Goal: Information Seeking & Learning: Find specific fact

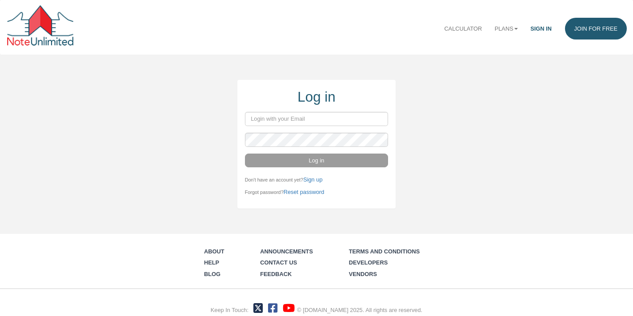
type input "[EMAIL_ADDRESS][DOMAIN_NAME]"
click at [221, 116] on div "Log in [EMAIL_ADDRESS][DOMAIN_NAME] Log in Don't have an account yet? Sign up F…" at bounding box center [316, 144] width 633 height 128
click at [296, 116] on input "email" at bounding box center [316, 119] width 143 height 14
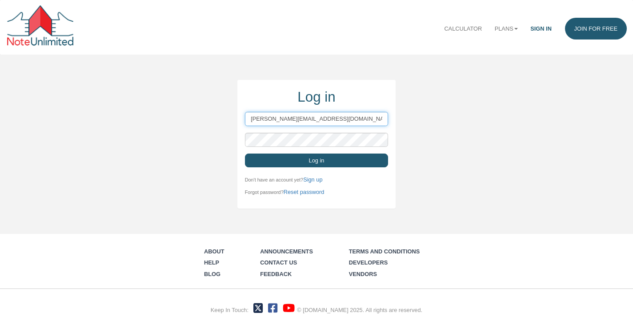
type input "[PERSON_NAME][EMAIL_ADDRESS][DOMAIN_NAME]"
click at [245, 154] on button "Log in" at bounding box center [316, 161] width 143 height 14
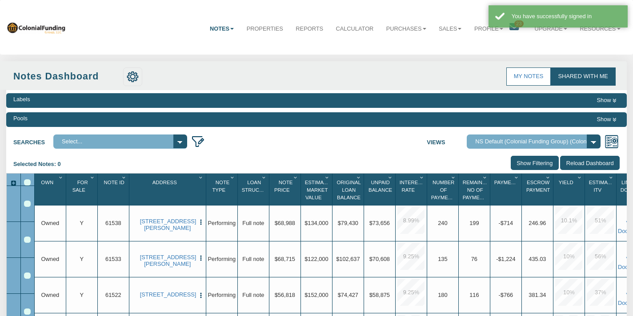
select select "316"
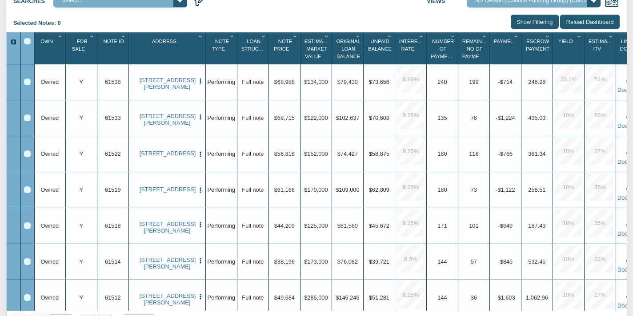
scroll to position [250, 0]
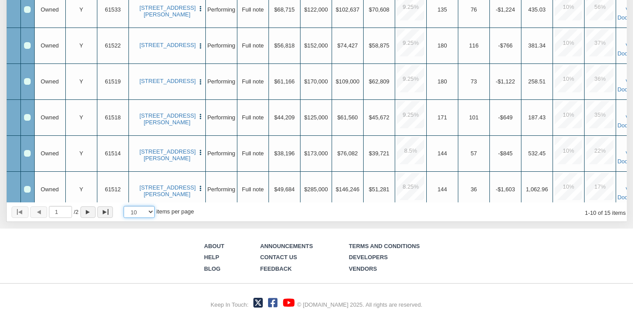
click at [153, 215] on select "10 25 50 100" at bounding box center [138, 212] width 31 height 12
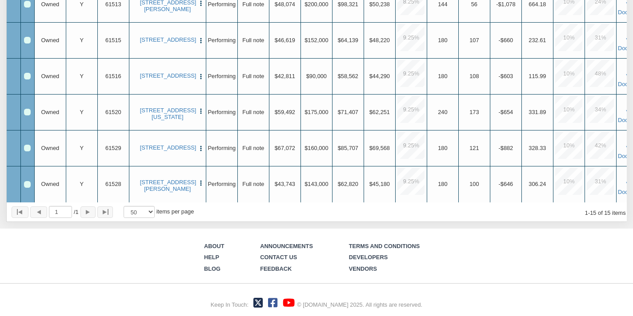
scroll to position [0, 0]
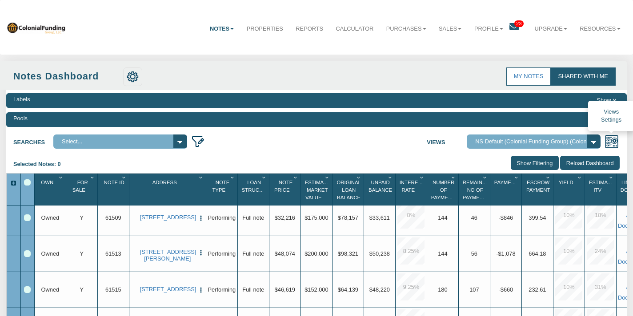
click at [610, 140] on img at bounding box center [611, 142] width 14 height 14
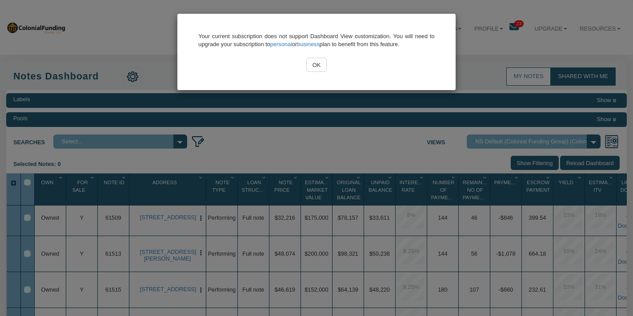
click at [318, 67] on input "OK" at bounding box center [316, 65] width 20 height 14
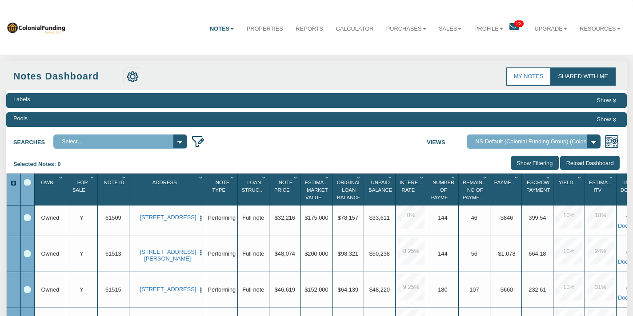
click at [179, 142] on select "Select..." at bounding box center [120, 142] width 134 height 14
click at [28, 182] on div "Select All" at bounding box center [27, 182] width 7 height 7
drag, startPoint x: 40, startPoint y: 178, endPoint x: 41, endPoint y: 186, distance: 7.6
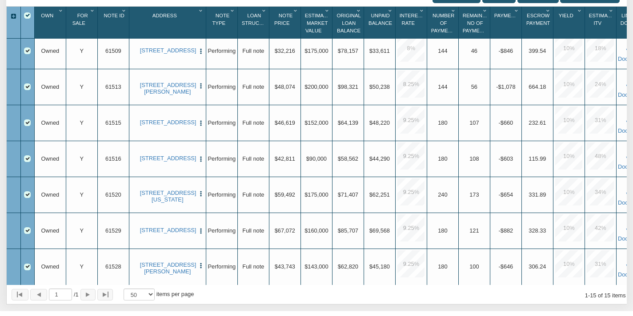
scroll to position [0, 20]
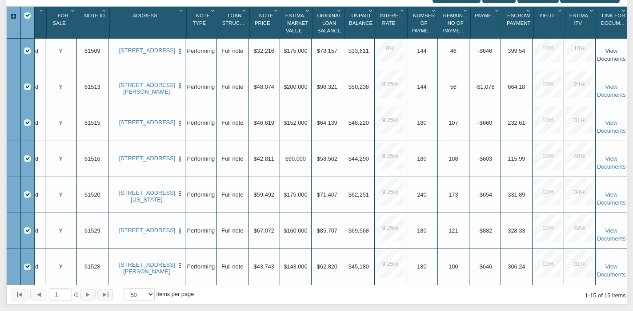
click at [607, 58] on link "View Documents" at bounding box center [611, 55] width 29 height 15
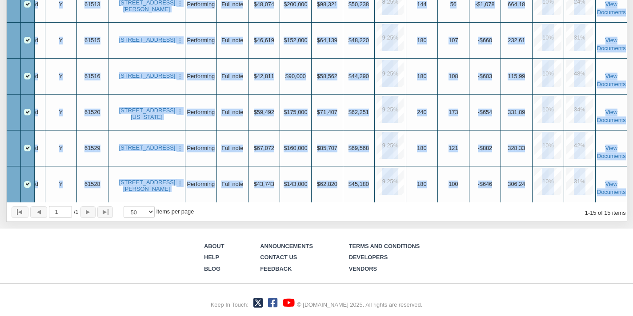
drag, startPoint x: 40, startPoint y: 168, endPoint x: 626, endPoint y: 194, distance: 586.1
copy div "Owned Upgrade Y Upgrade 61538 [STREET_ADDRESS][PERSON_NAME] View Delete Exit St…"
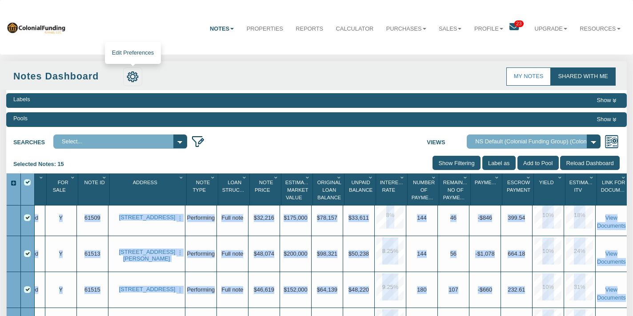
click at [136, 77] on img at bounding box center [133, 77] width 12 height 12
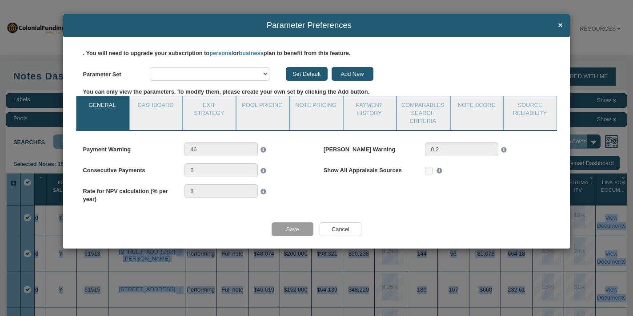
select select "object:2548"
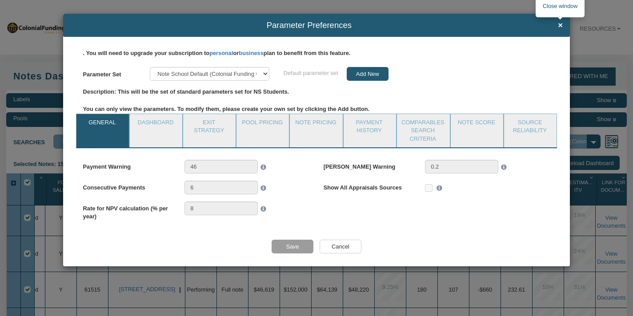
click at [558, 24] on span "×" at bounding box center [560, 25] width 5 height 9
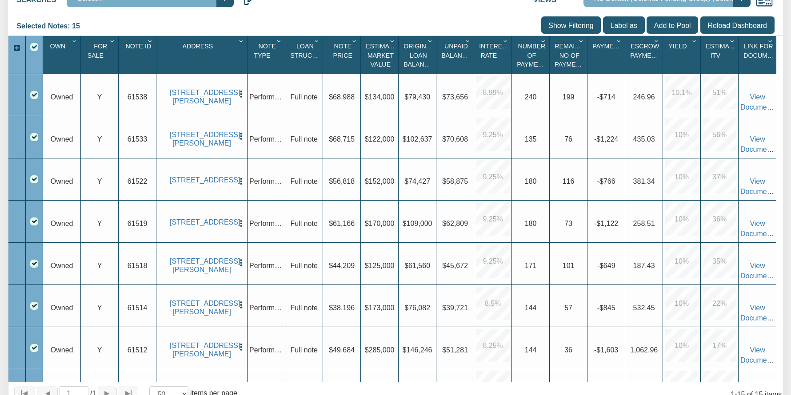
click at [36, 48] on div "Select All" at bounding box center [34, 47] width 8 height 8
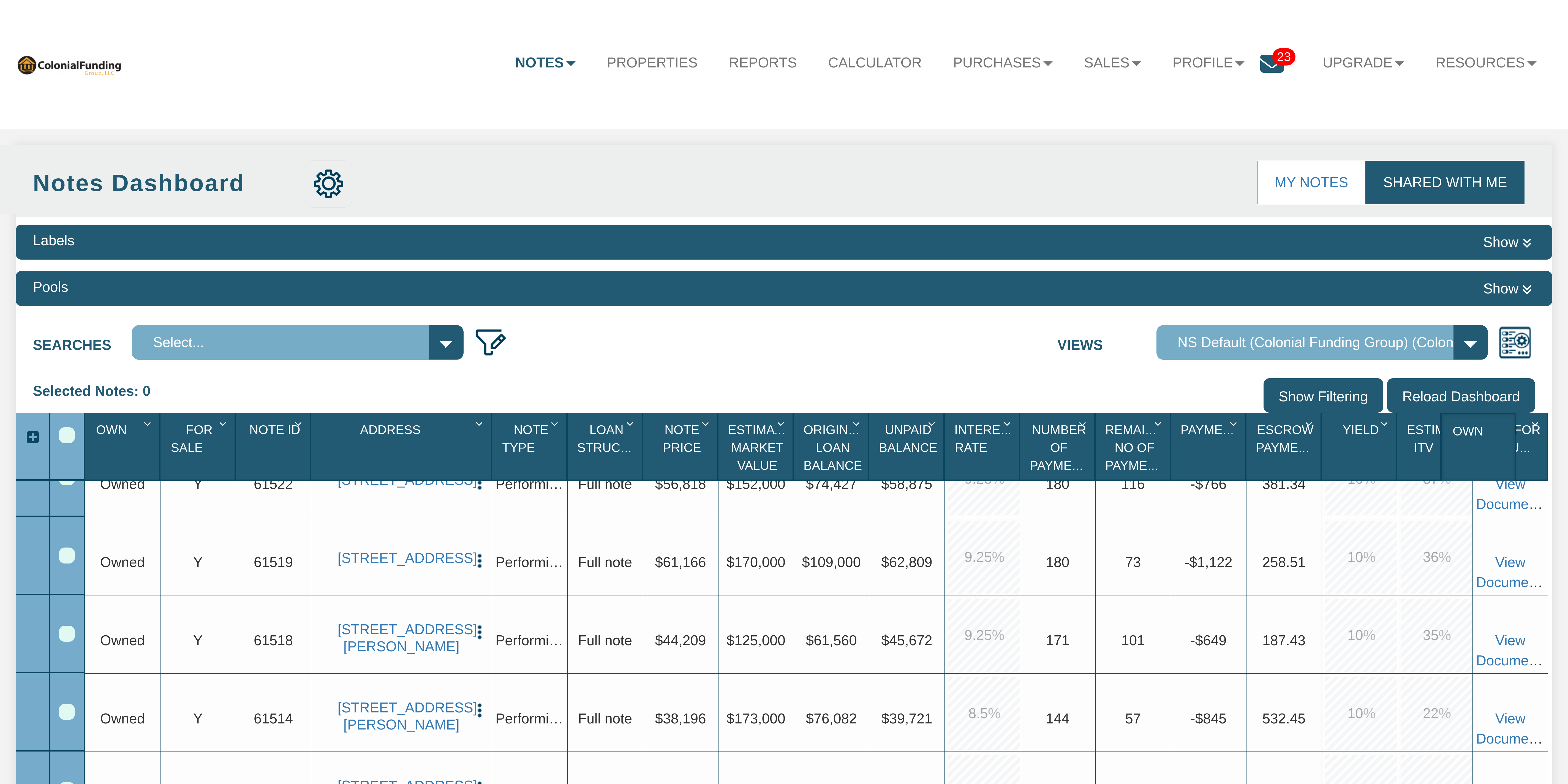
scroll to position [260, 0]
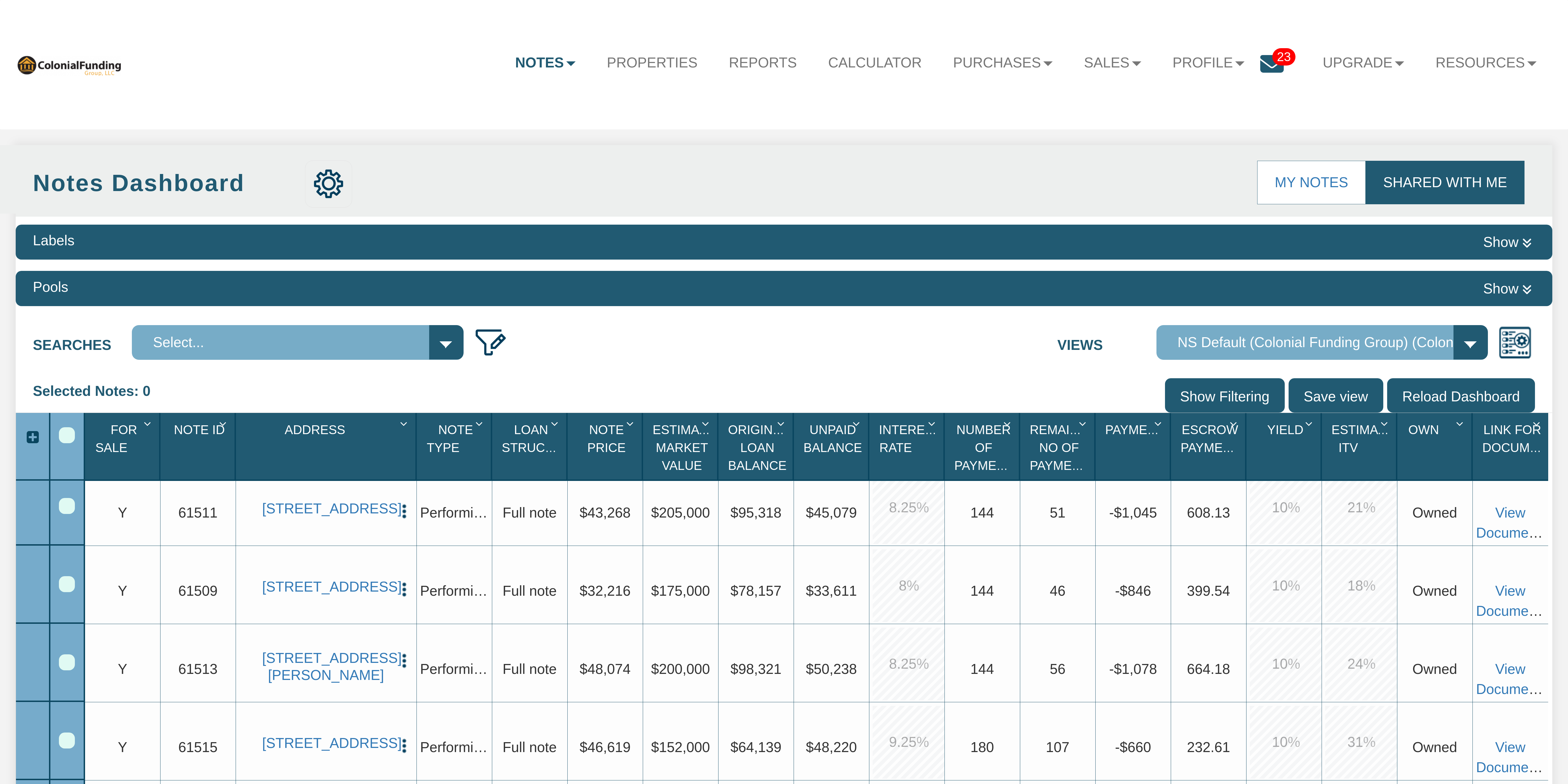
click at [392, 196] on div "Own 1" at bounding box center [1436, 446] width 70 height 63
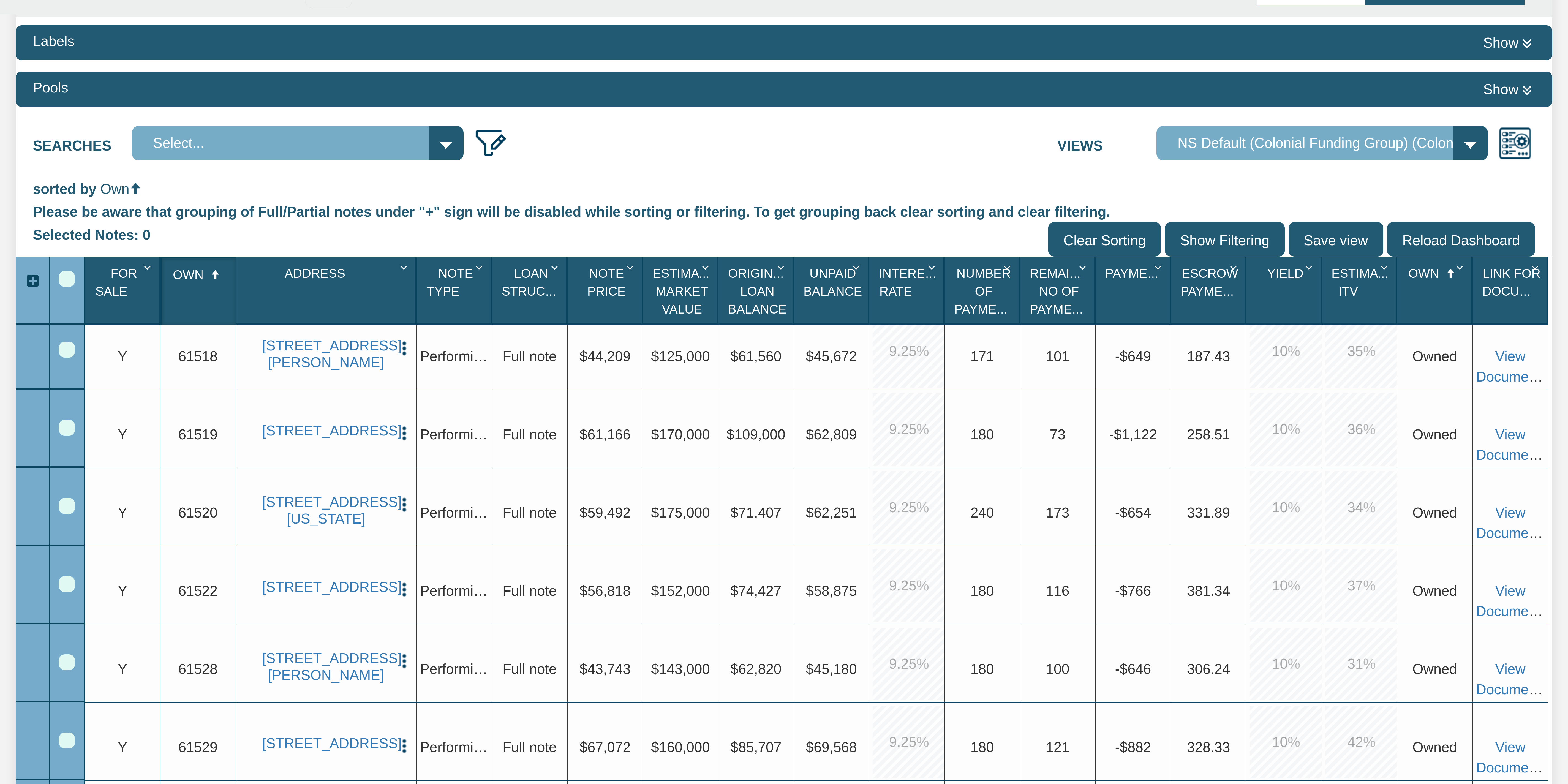
drag, startPoint x: 1449, startPoint y: 291, endPoint x: 210, endPoint y: 225, distance: 1240.8
click at [211, 196] on div "sorted by Own Please be aware that grouping of Full/Partial notes under "+" sig…" at bounding box center [784, 578] width 1537 height 797
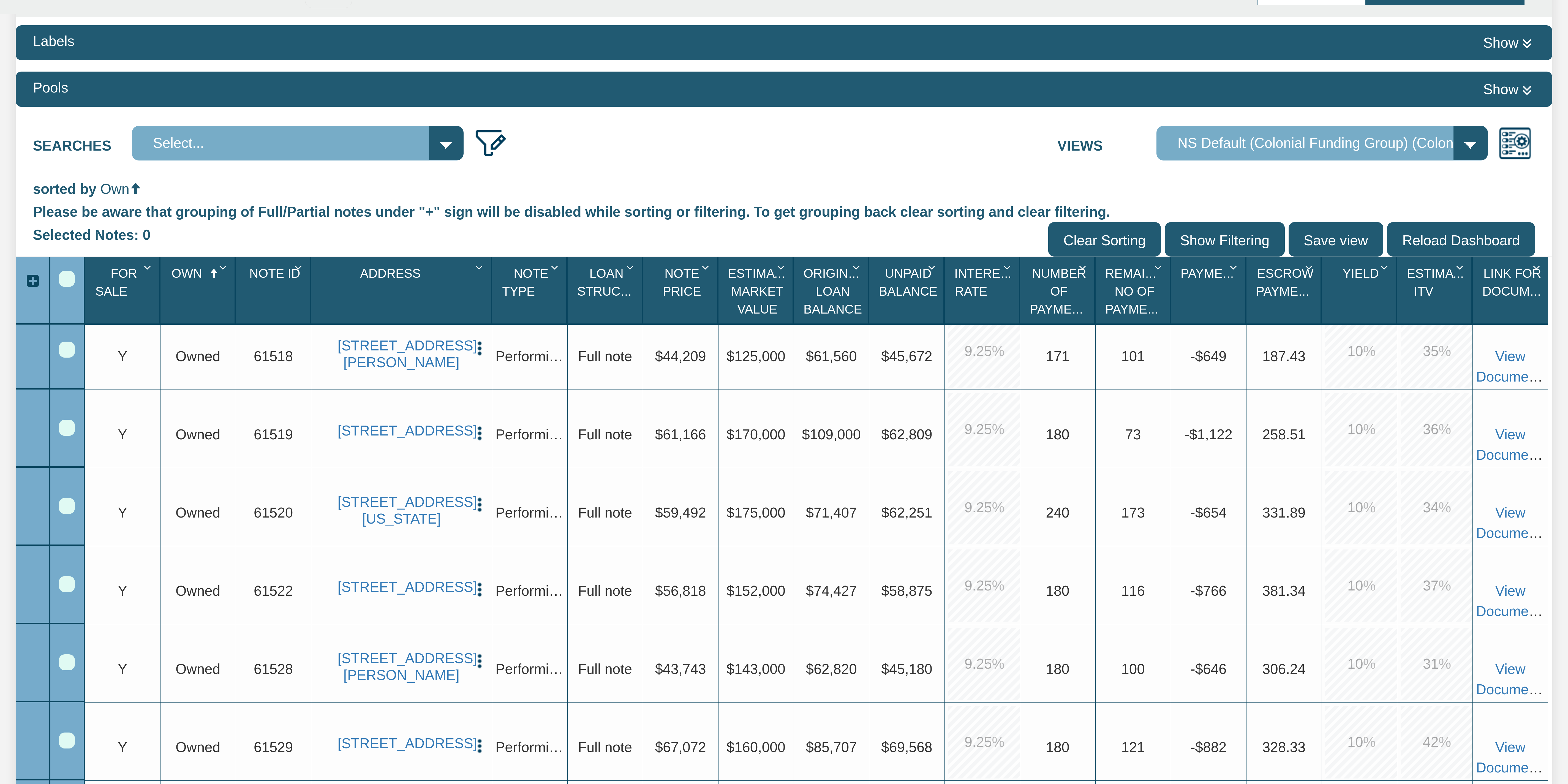
click at [392, 196] on span "Estimated Itv" at bounding box center [1442, 283] width 71 height 32
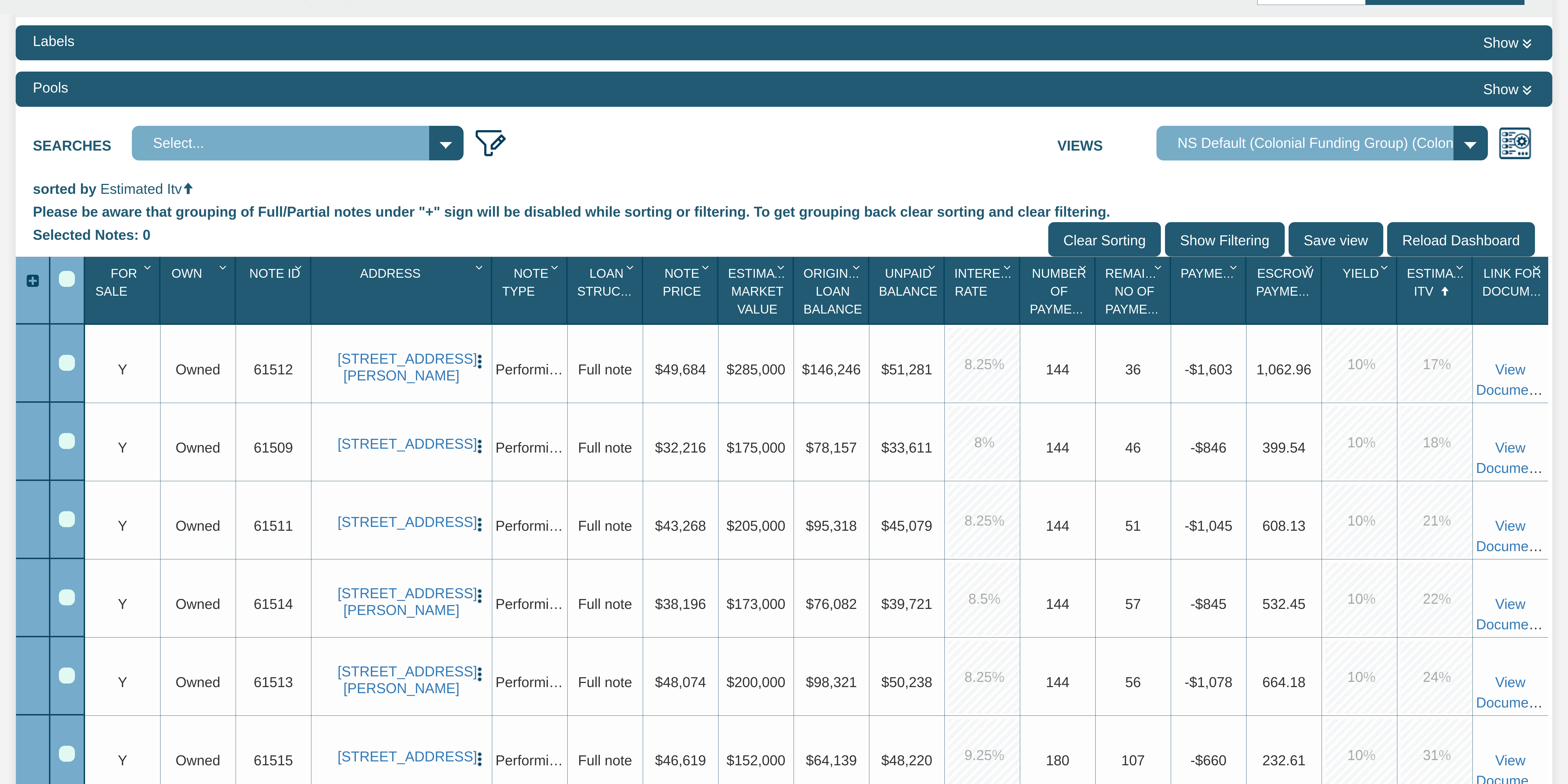
click at [392, 196] on div "Estimated Itv 1" at bounding box center [1436, 290] width 70 height 63
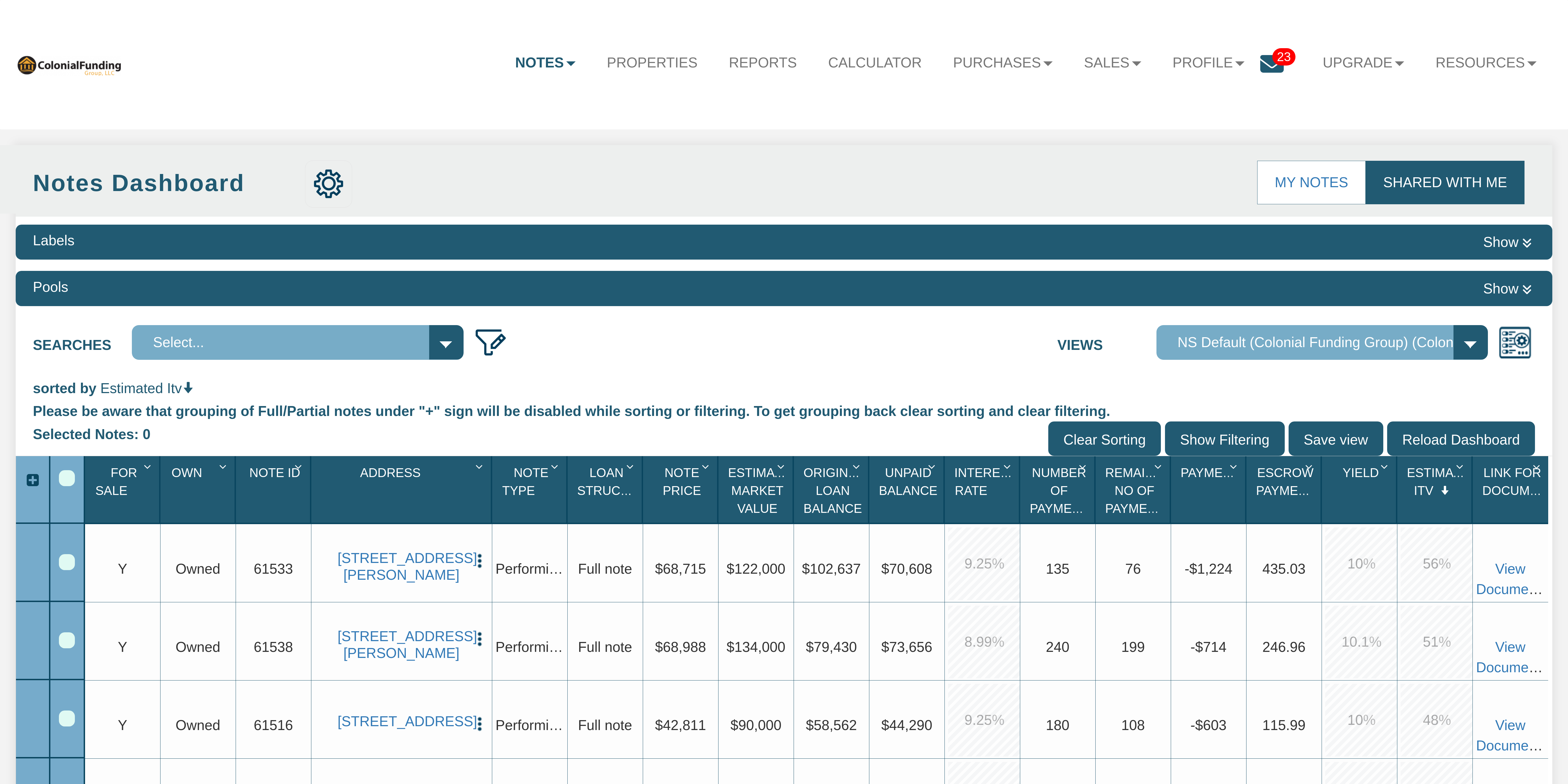
click at [392, 196] on div "Estimated Itv 1" at bounding box center [1436, 489] width 70 height 63
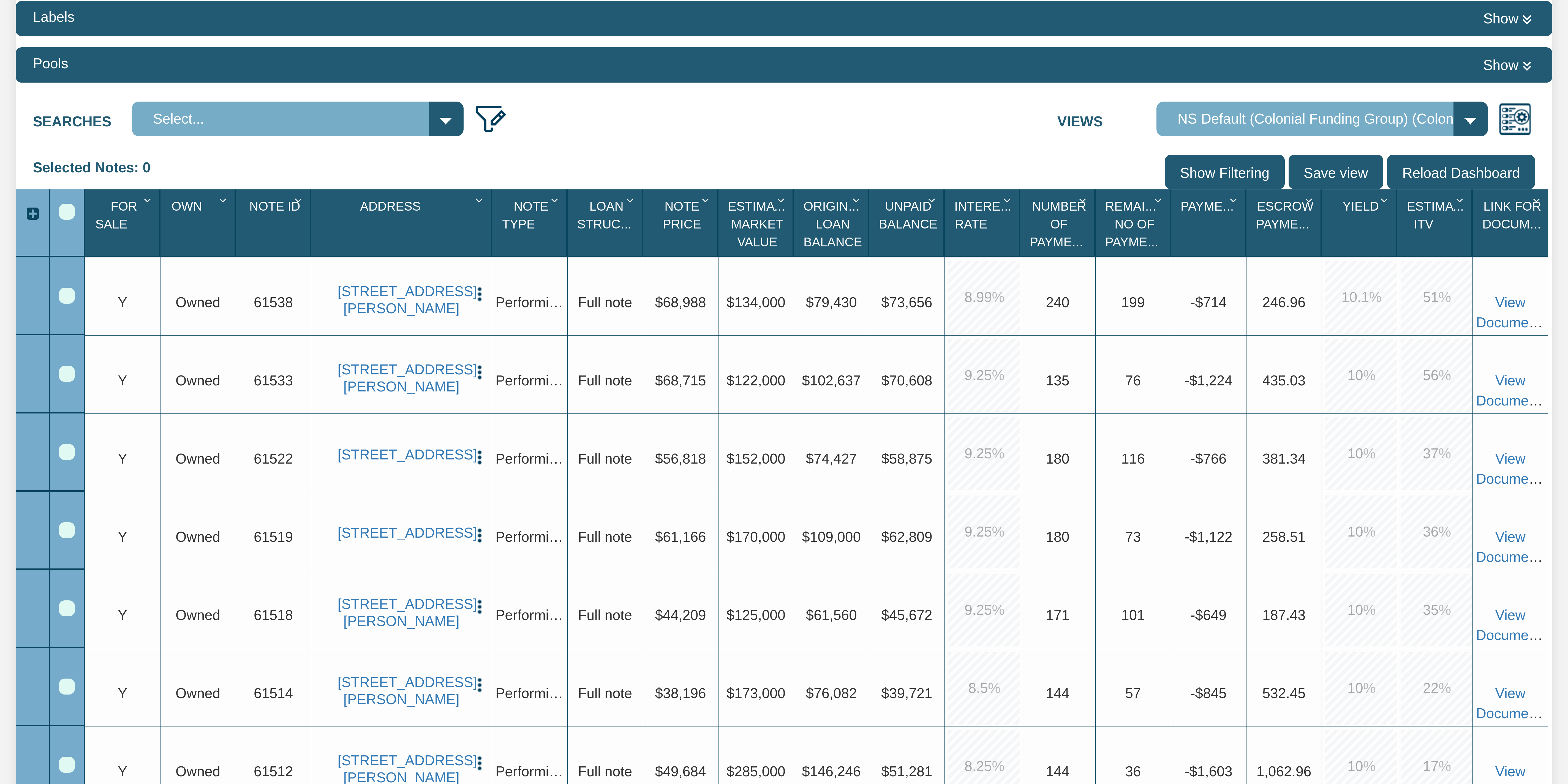
scroll to position [234, 0]
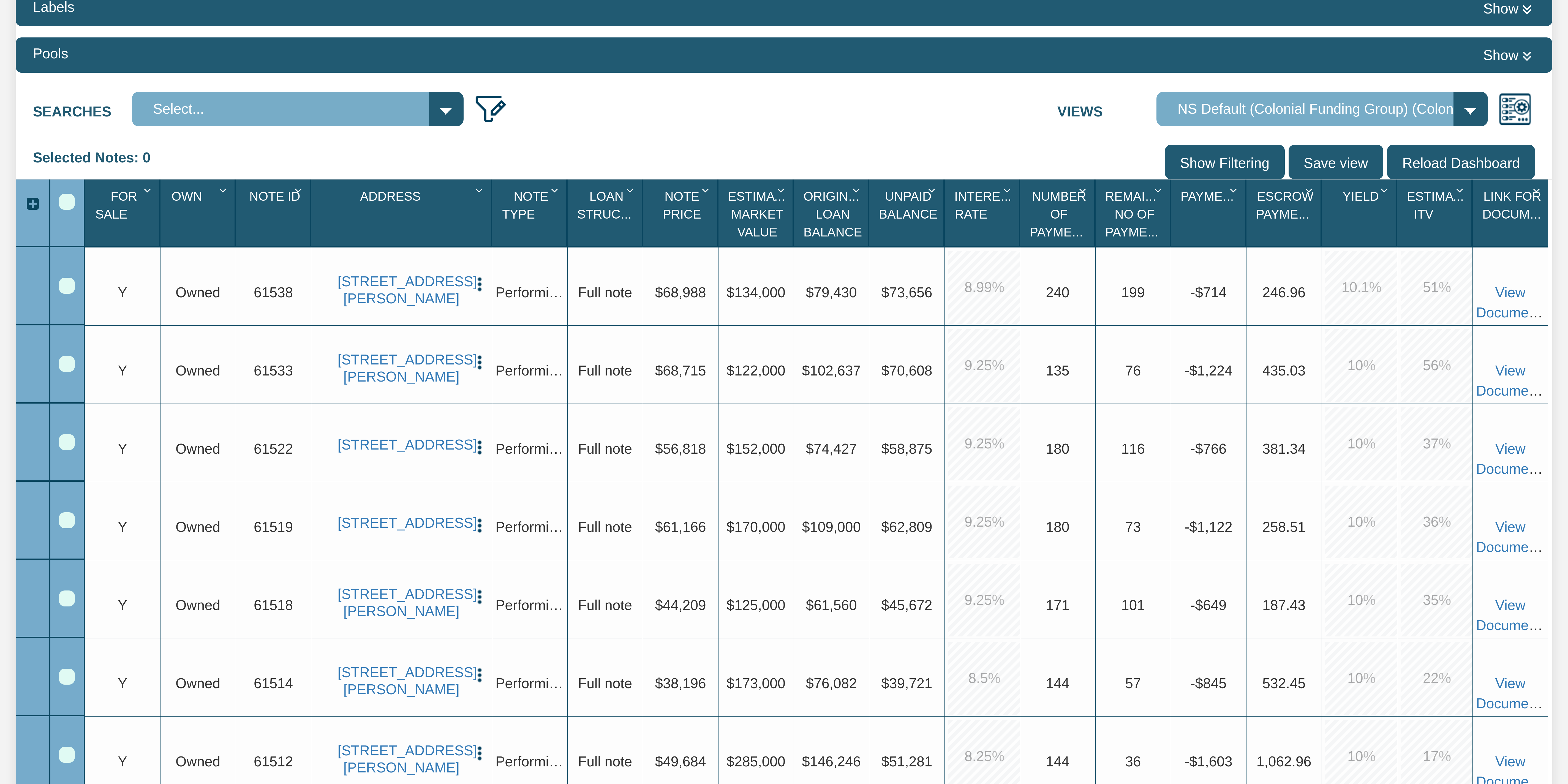
click at [392, 196] on span "Estimated Itv" at bounding box center [1442, 206] width 71 height 32
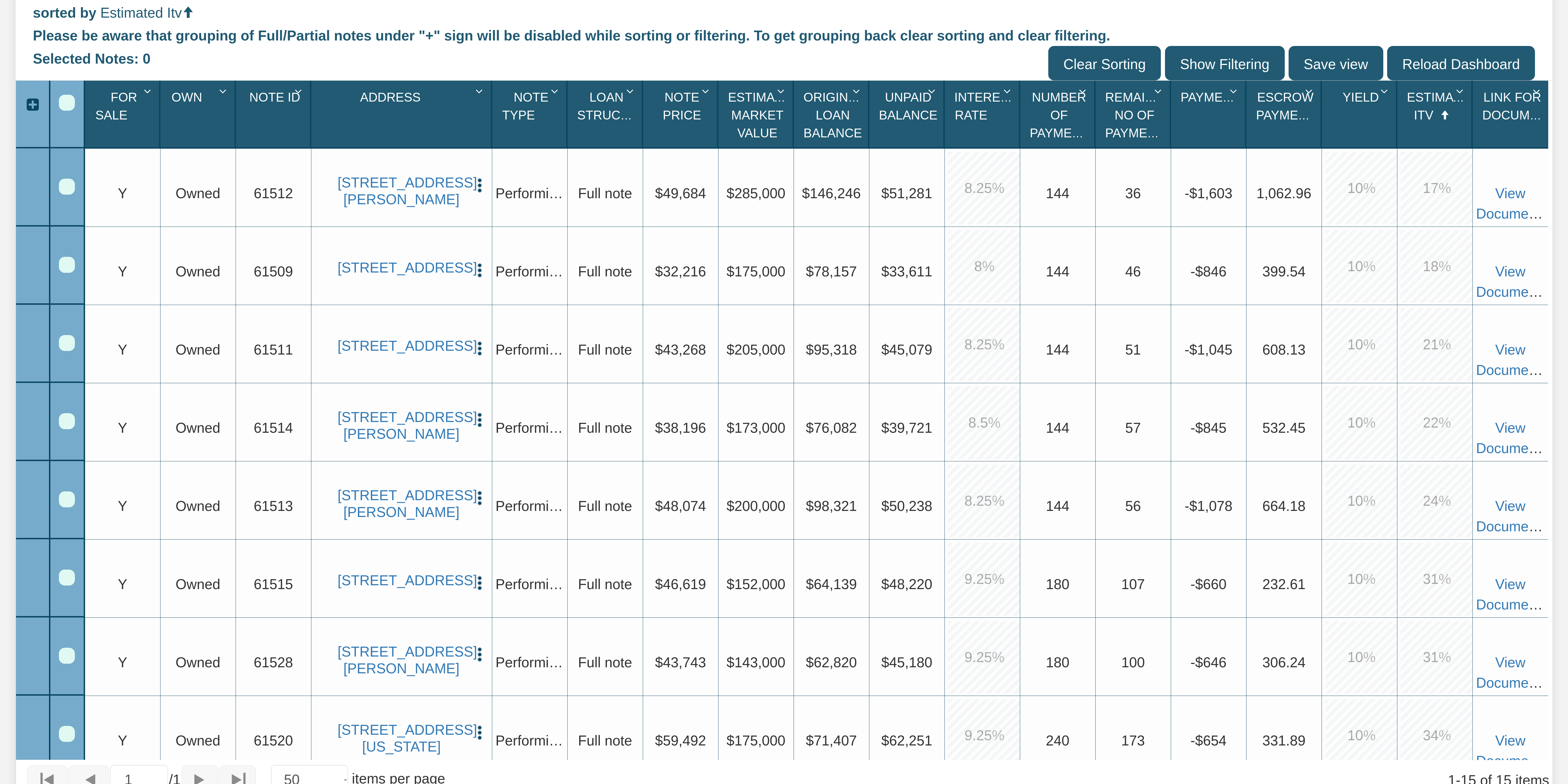
scroll to position [374, 0]
click at [107, 177] on div "Upgrade Y" at bounding box center [123, 189] width 76 height 78
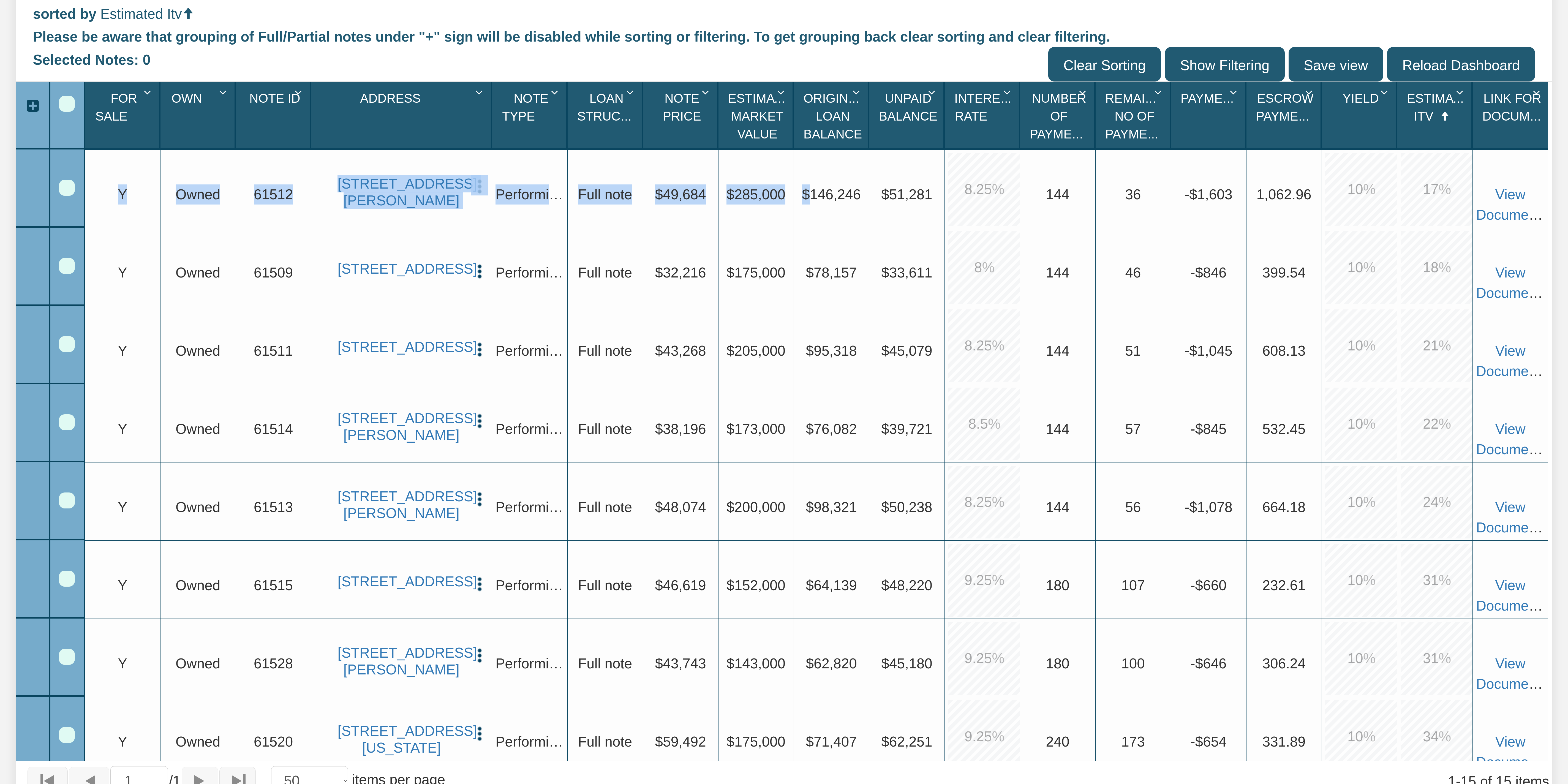
drag, startPoint x: 107, startPoint y: 188, endPoint x: 806, endPoint y: 192, distance: 699.0
click at [392, 150] on div "Upgrade Y Upgrade Owned Upgrade 61512 [STREET_ADDRESS][PERSON_NAME] View Delete…" at bounding box center [816, 150] width 1463 height 0
drag, startPoint x: 96, startPoint y: 95, endPoint x: 11, endPoint y: 113, distance: 86.9
click at [11, 113] on div "My Notes Shared with Me Notes Dashboard Labels Show Pools" at bounding box center [784, 286] width 1568 height 1031
drag, startPoint x: 125, startPoint y: 116, endPoint x: 212, endPoint y: 123, distance: 87.3
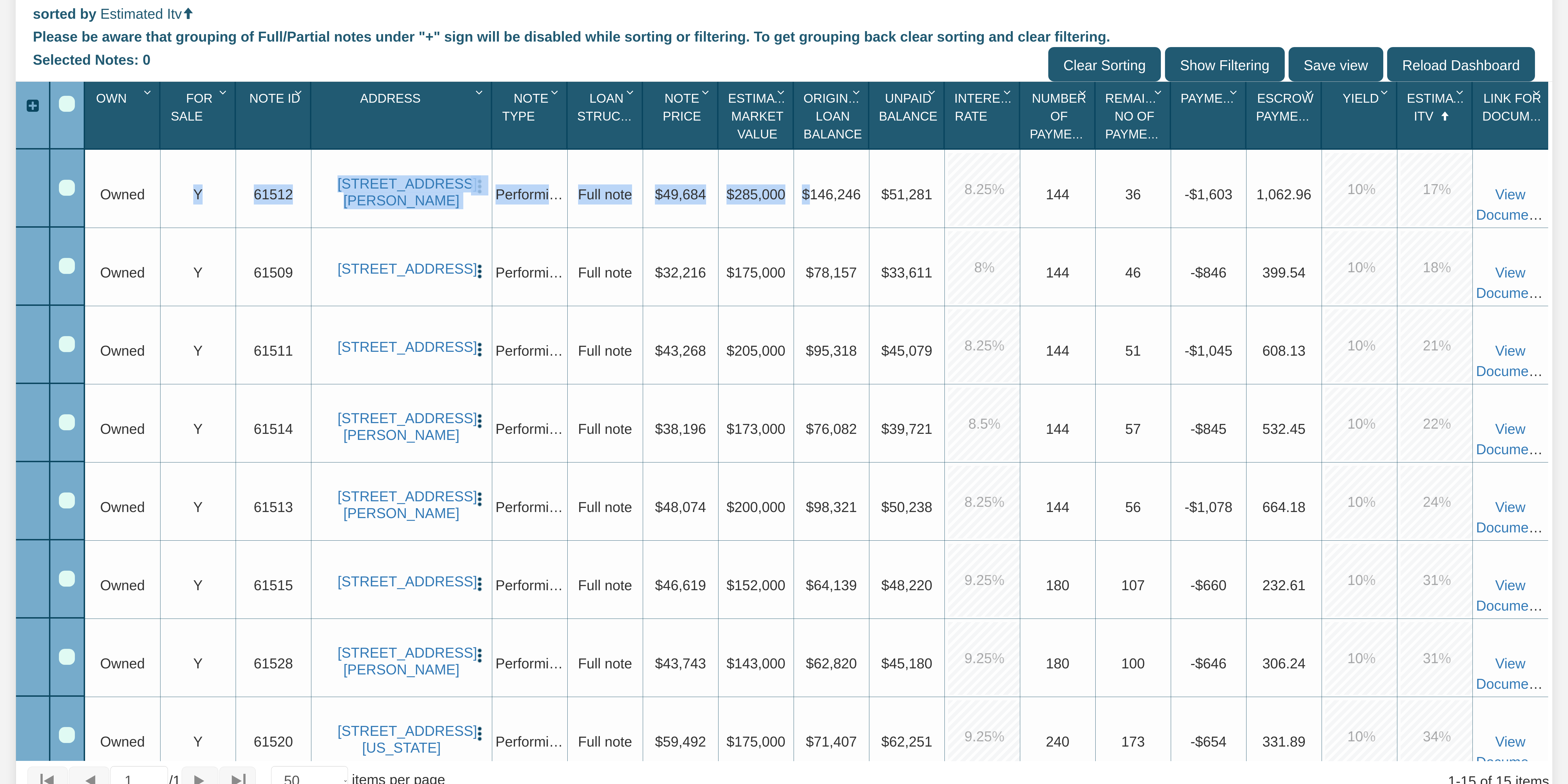
click at [286, 183] on div "Upgrade 61512" at bounding box center [274, 189] width 76 height 78
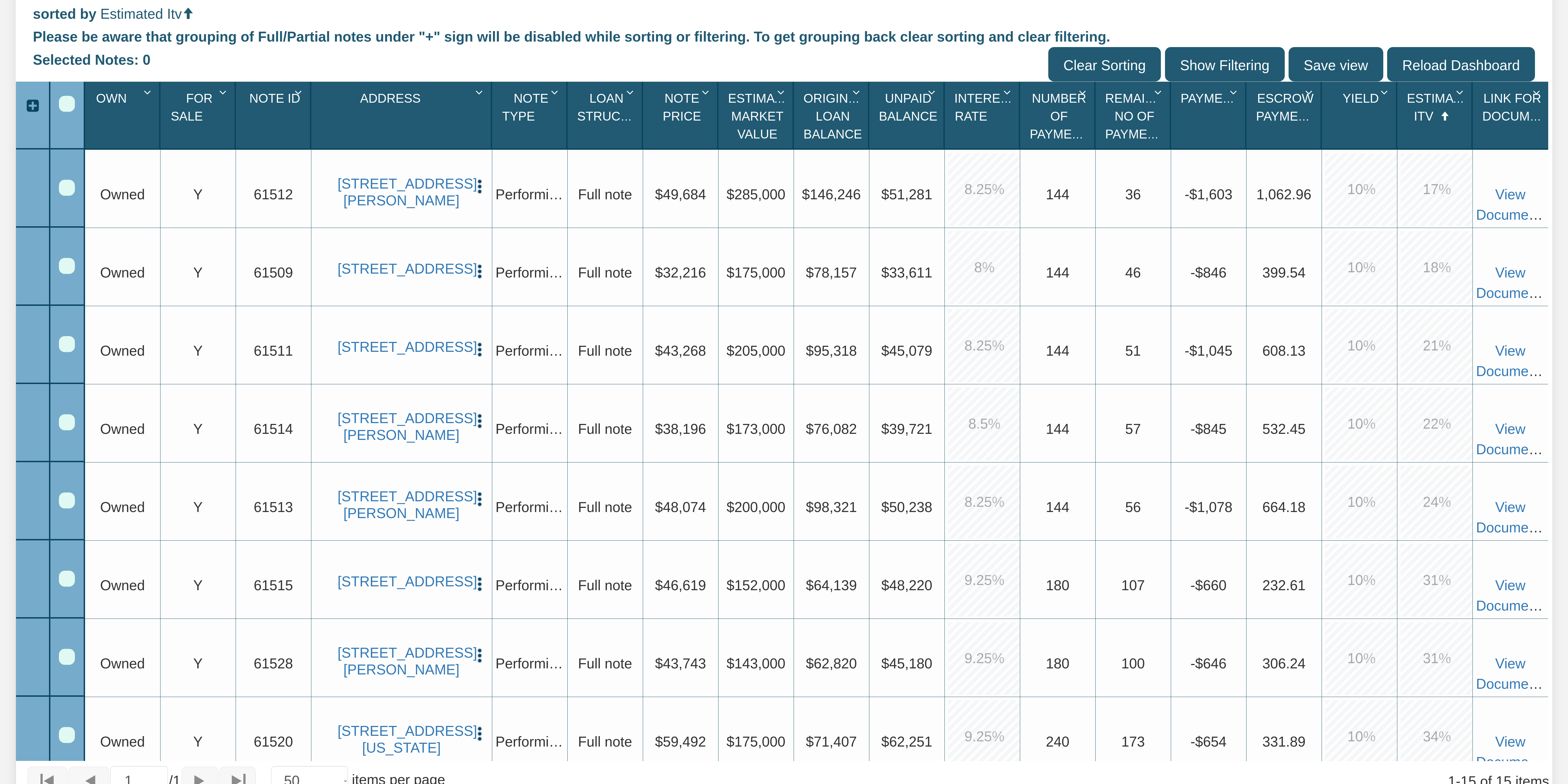
click at [35, 106] on div at bounding box center [32, 106] width 33 height 20
drag, startPoint x: 100, startPoint y: 192, endPoint x: 1511, endPoint y: 221, distance: 1411.3
click at [392, 150] on div "Upgrade Owned Upgrade Y Upgrade 61512 [STREET_ADDRESS][PERSON_NAME] View Delete…" at bounding box center [816, 150] width 1463 height 0
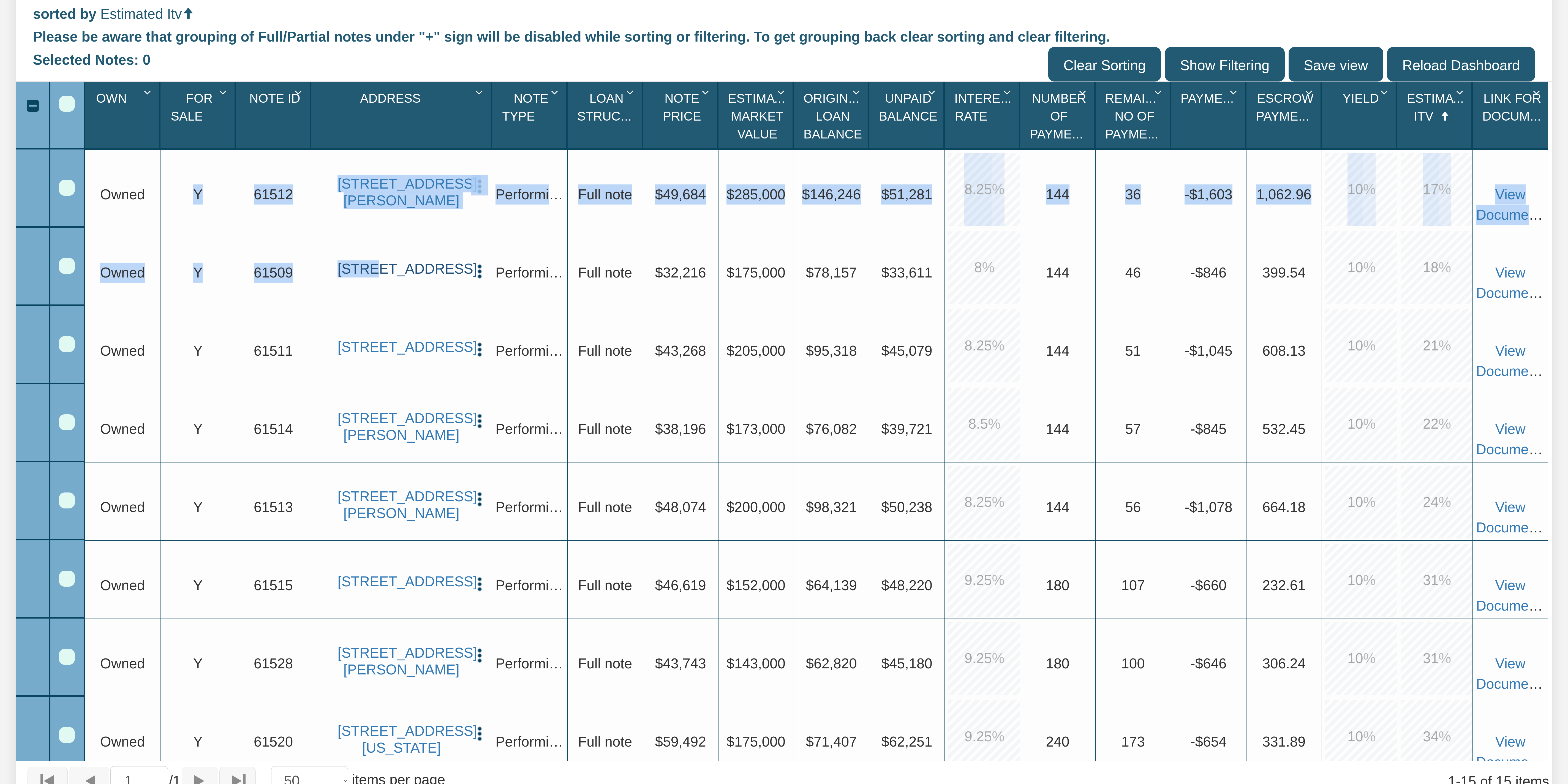
drag, startPoint x: 94, startPoint y: 178, endPoint x: 388, endPoint y: 239, distance: 300.3
click at [392, 196] on div "Upgrade Owned Upgrade Y Upgrade 61512 [STREET_ADDRESS][PERSON_NAME] View Delete…" at bounding box center [816, 736] width 1463 height 1173
click at [188, 193] on div "Upgrade Y" at bounding box center [198, 195] width 68 height 20
drag, startPoint x: 102, startPoint y: 193, endPoint x: 1541, endPoint y: 211, distance: 1439.1
click at [392, 150] on div "Upgrade Owned Upgrade Y Upgrade 61512 [STREET_ADDRESS][PERSON_NAME] View Delete…" at bounding box center [816, 150] width 1463 height 0
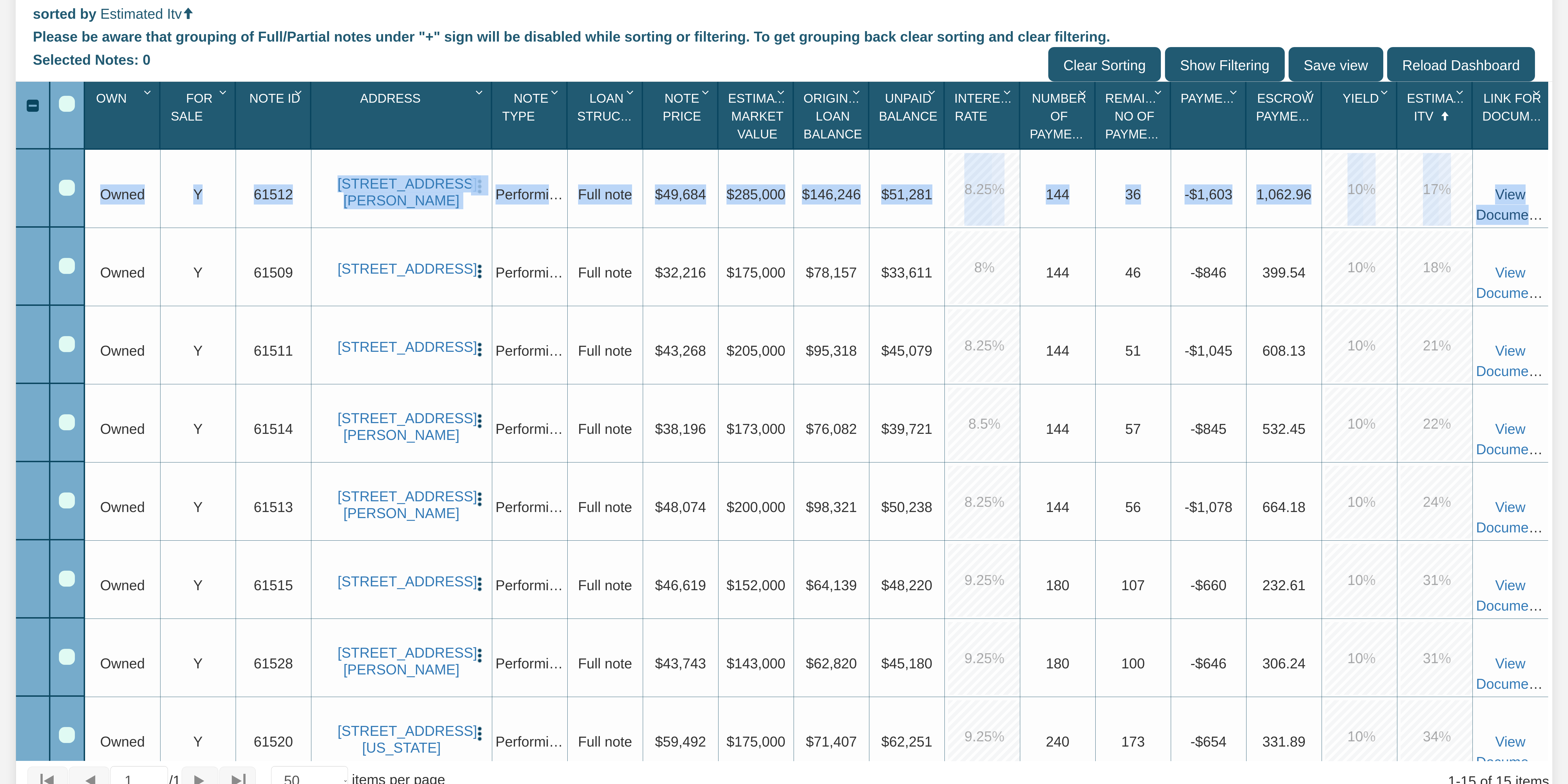
copy div "Owned Upgrade Y Upgrade 61512 [STREET_ADDRESS][PERSON_NAME] View Delete Exit St…"
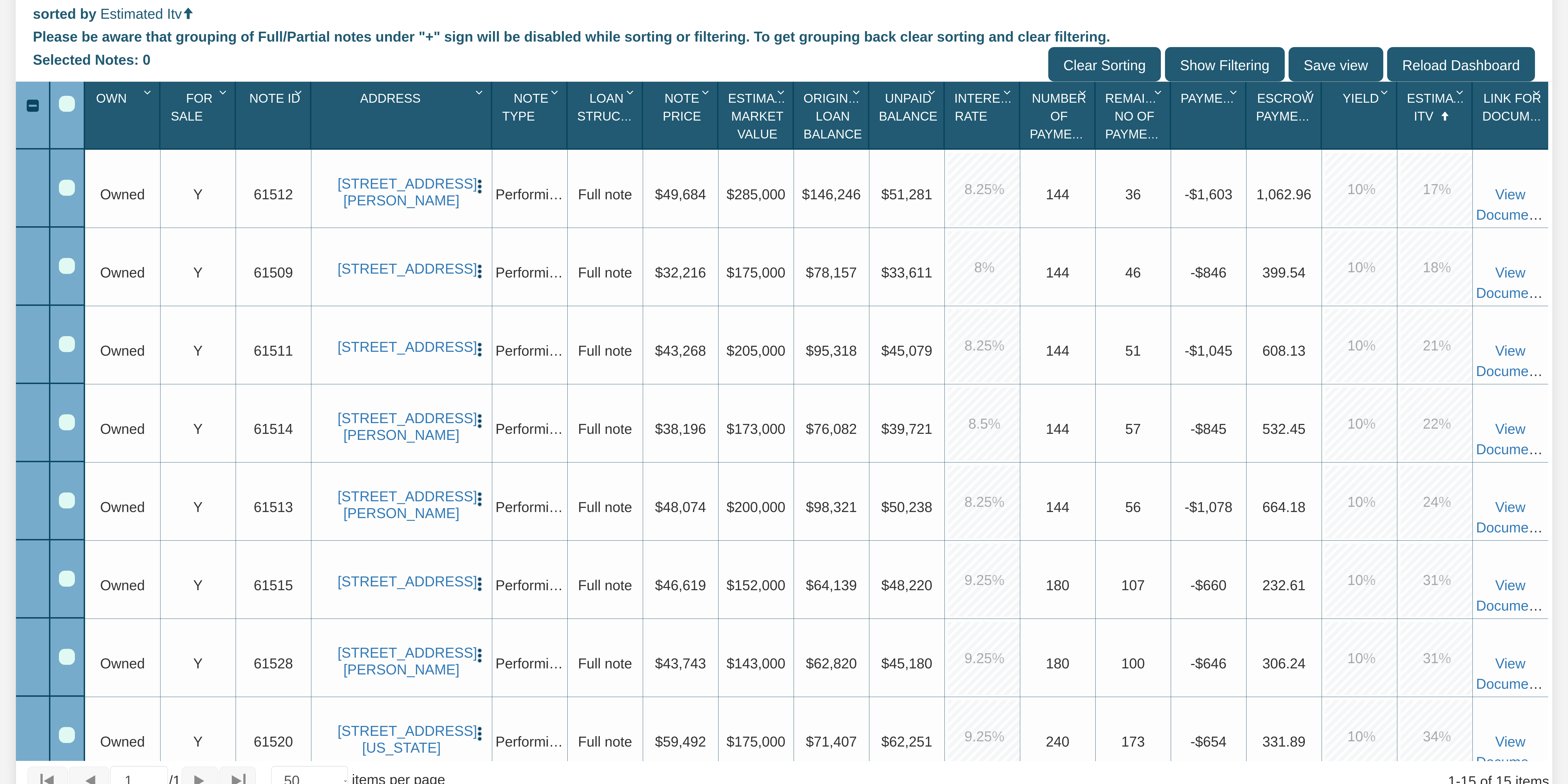
click at [392, 196] on span "Performing" at bounding box center [531, 272] width 69 height 15
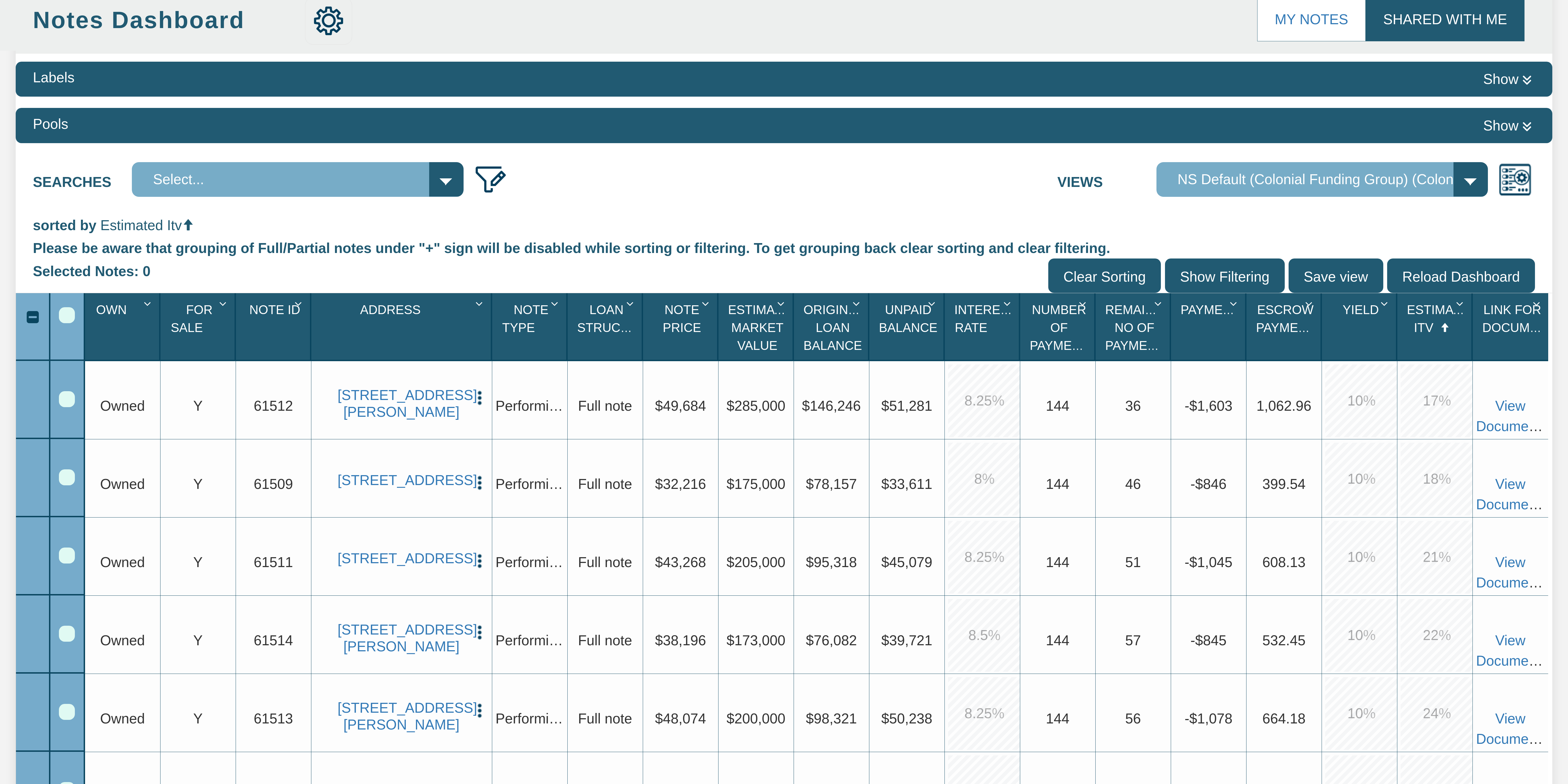
scroll to position [159, 0]
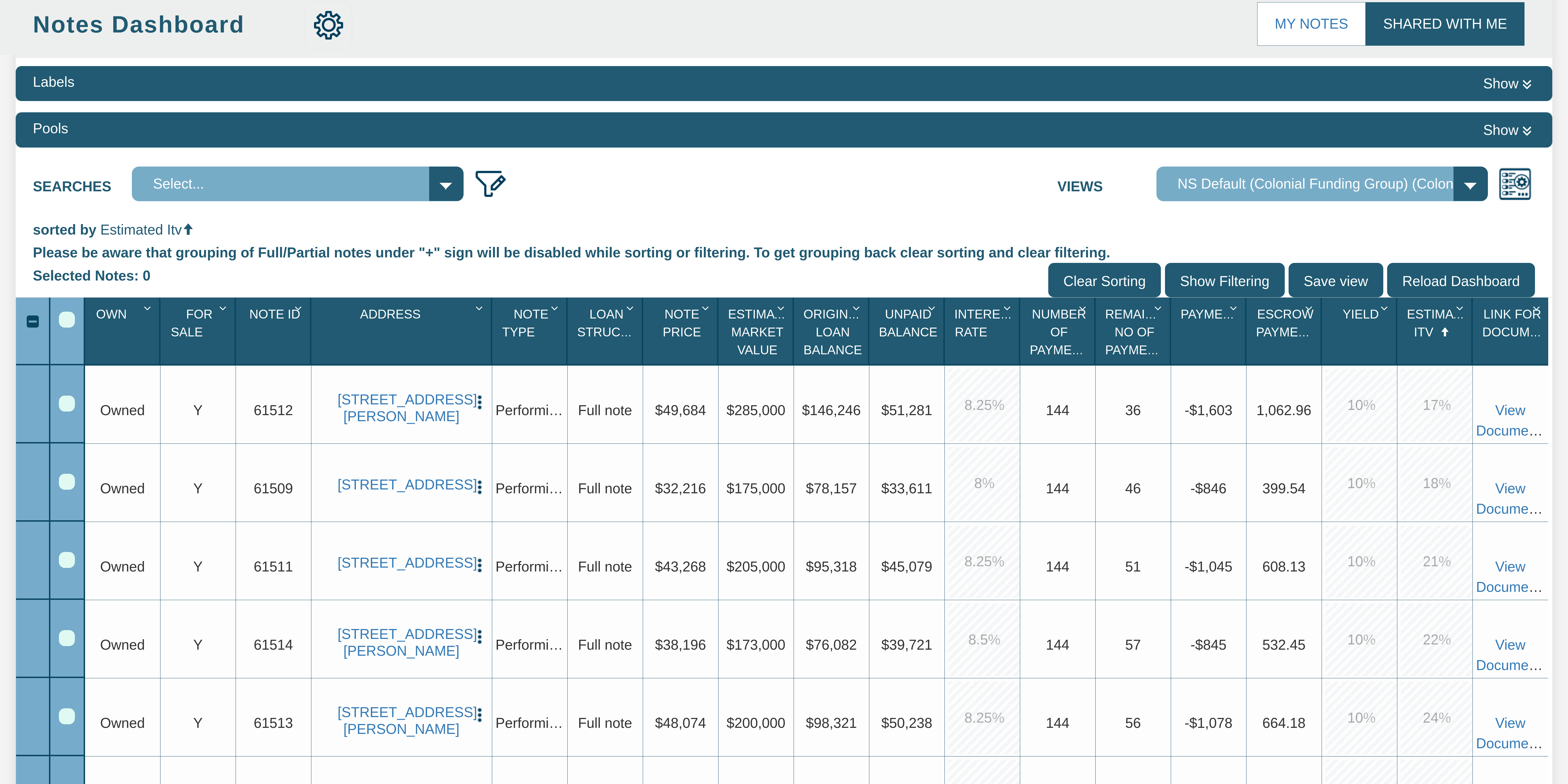
click at [392, 85] on icon at bounding box center [1528, 84] width 10 height 11
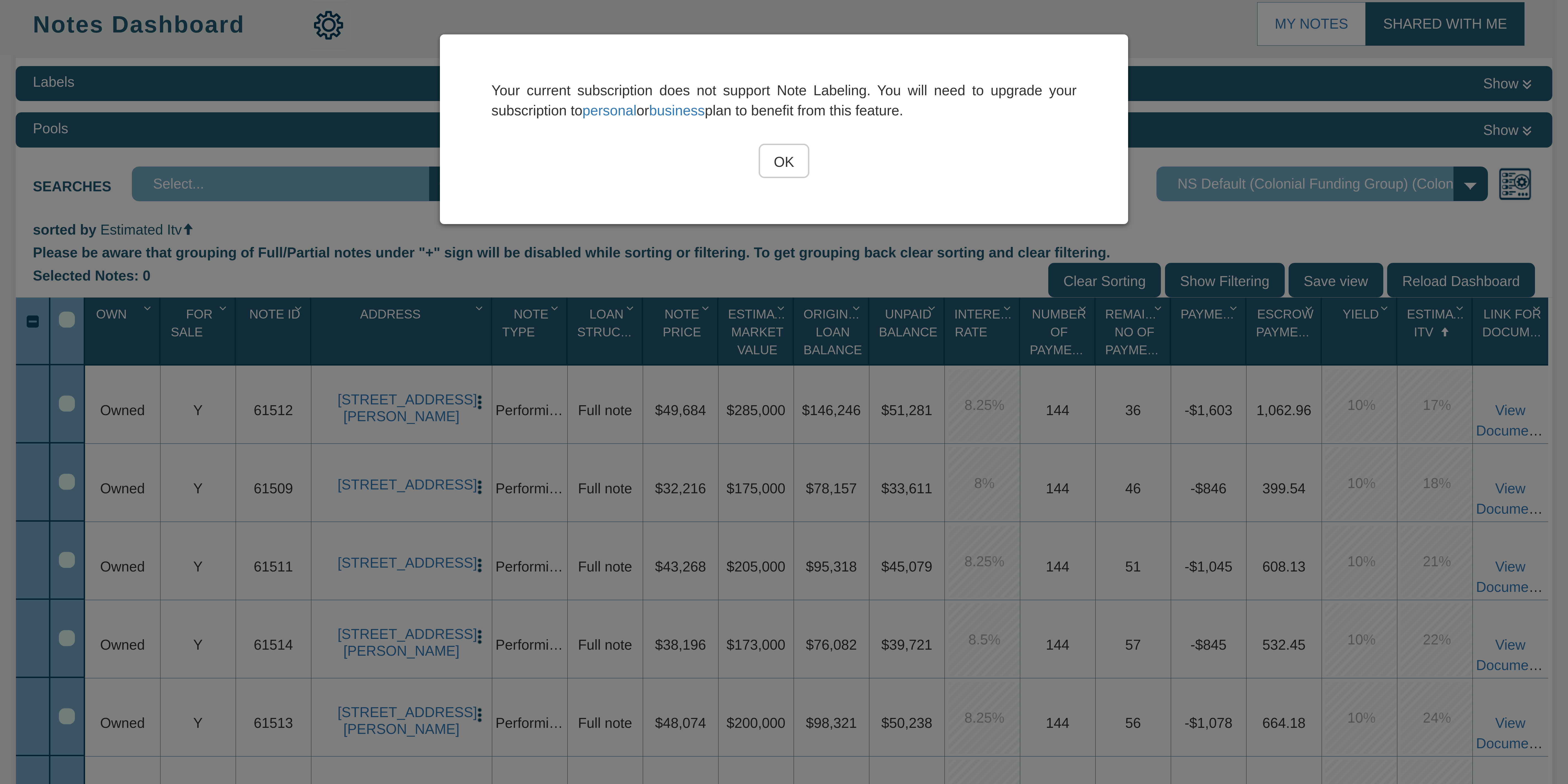
click at [392, 162] on input "OK" at bounding box center [784, 161] width 51 height 35
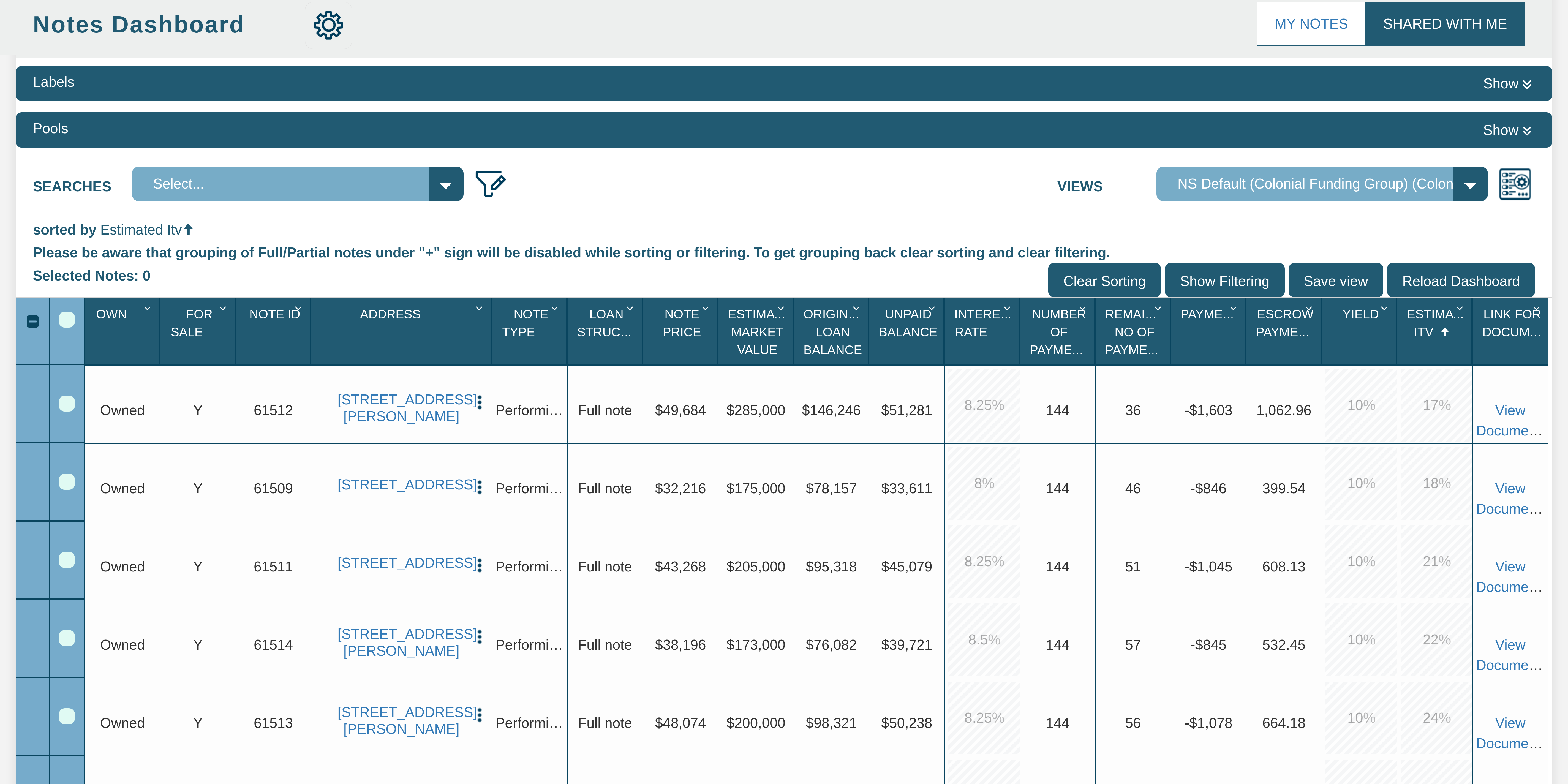
click at [392, 185] on select "Default View NS Default (Colonial Funding Group) (Colonial Funding Group)" at bounding box center [1322, 184] width 332 height 35
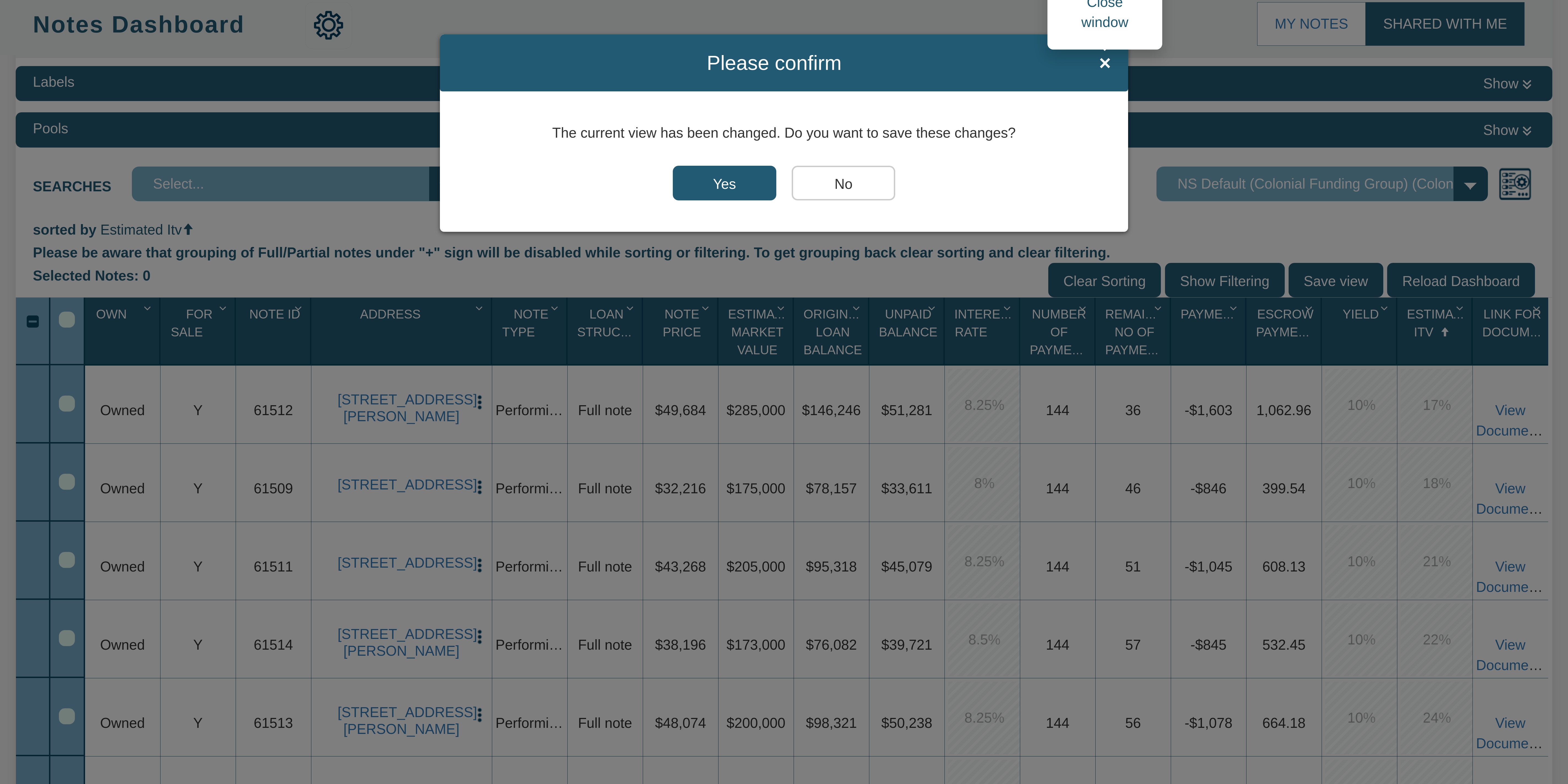
click at [392, 69] on span "×" at bounding box center [1104, 63] width 12 height 22
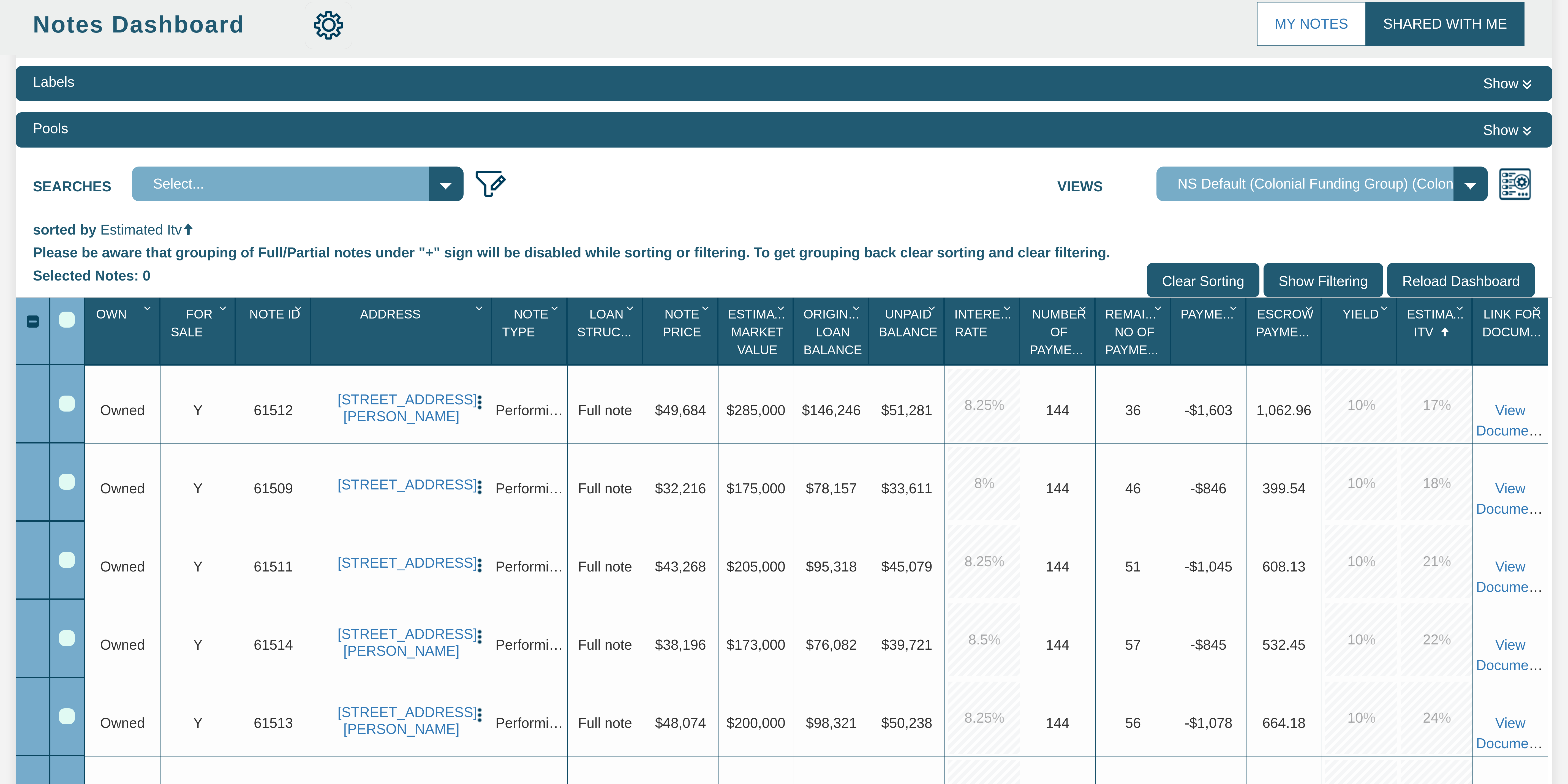
click at [392, 180] on select "Default View NS Default (Colonial Funding Group) (Colonial Funding Group)" at bounding box center [1322, 184] width 332 height 35
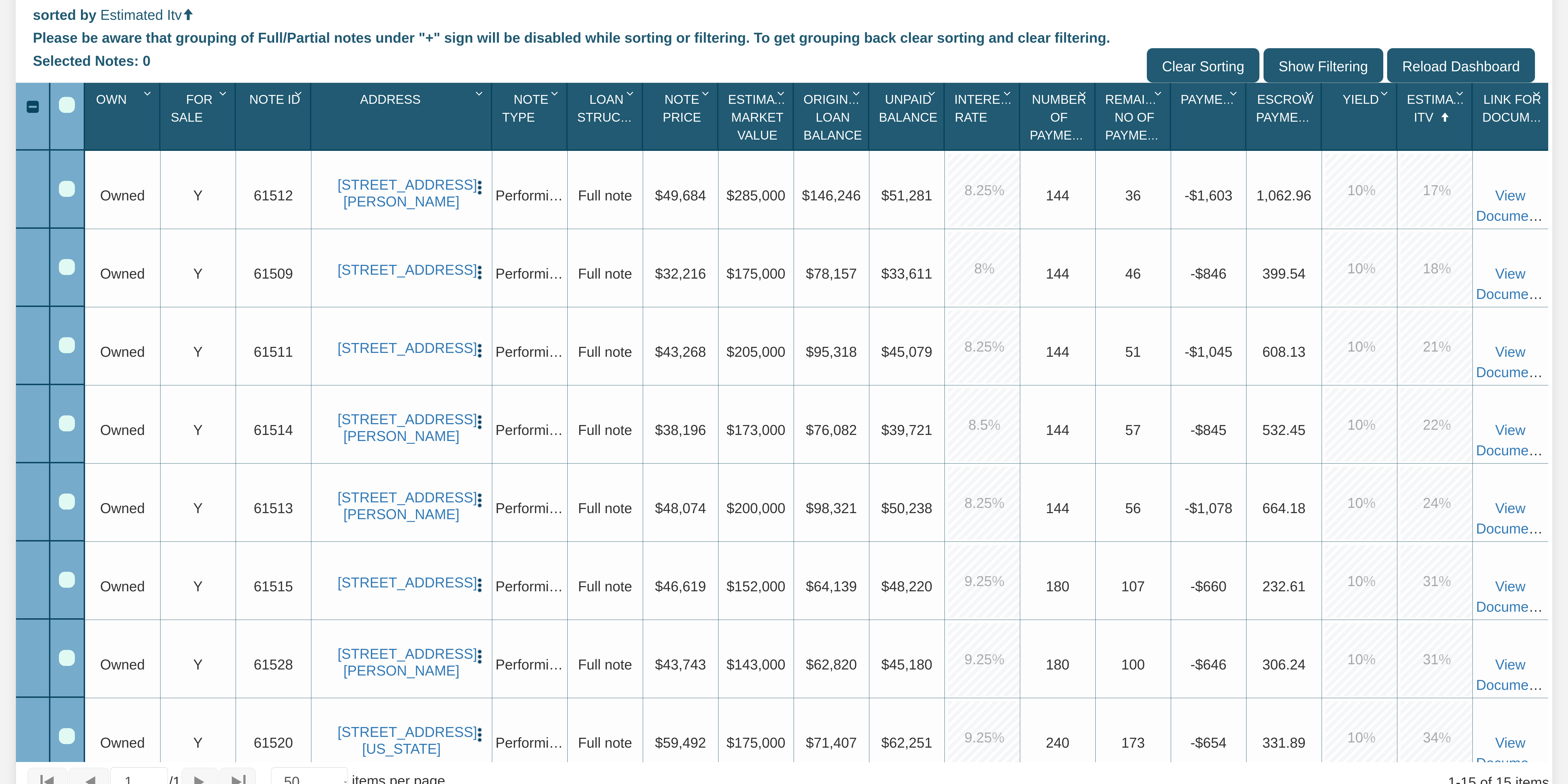
scroll to position [376, 0]
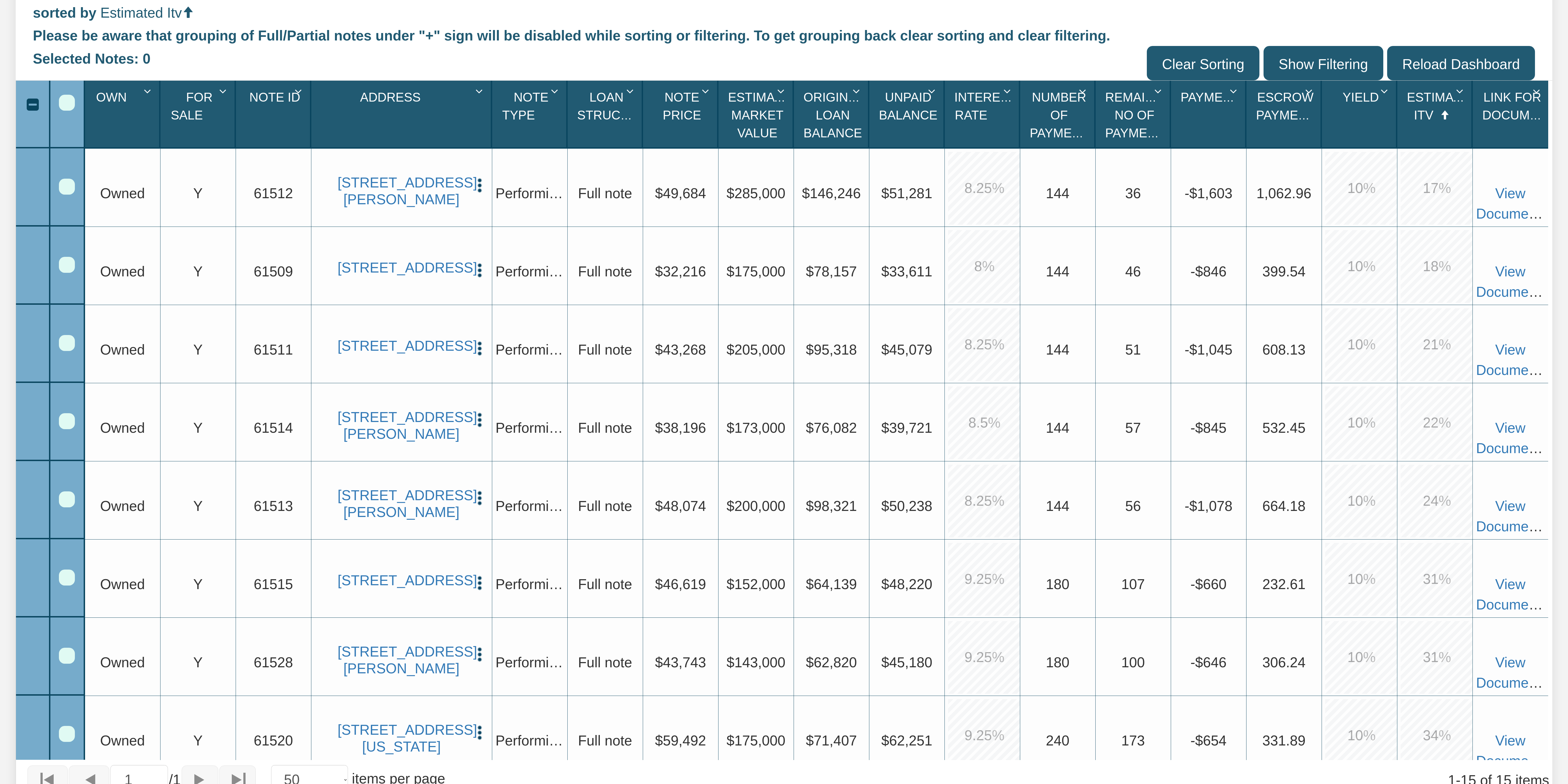
click at [66, 105] on div "Select All" at bounding box center [67, 103] width 16 height 16
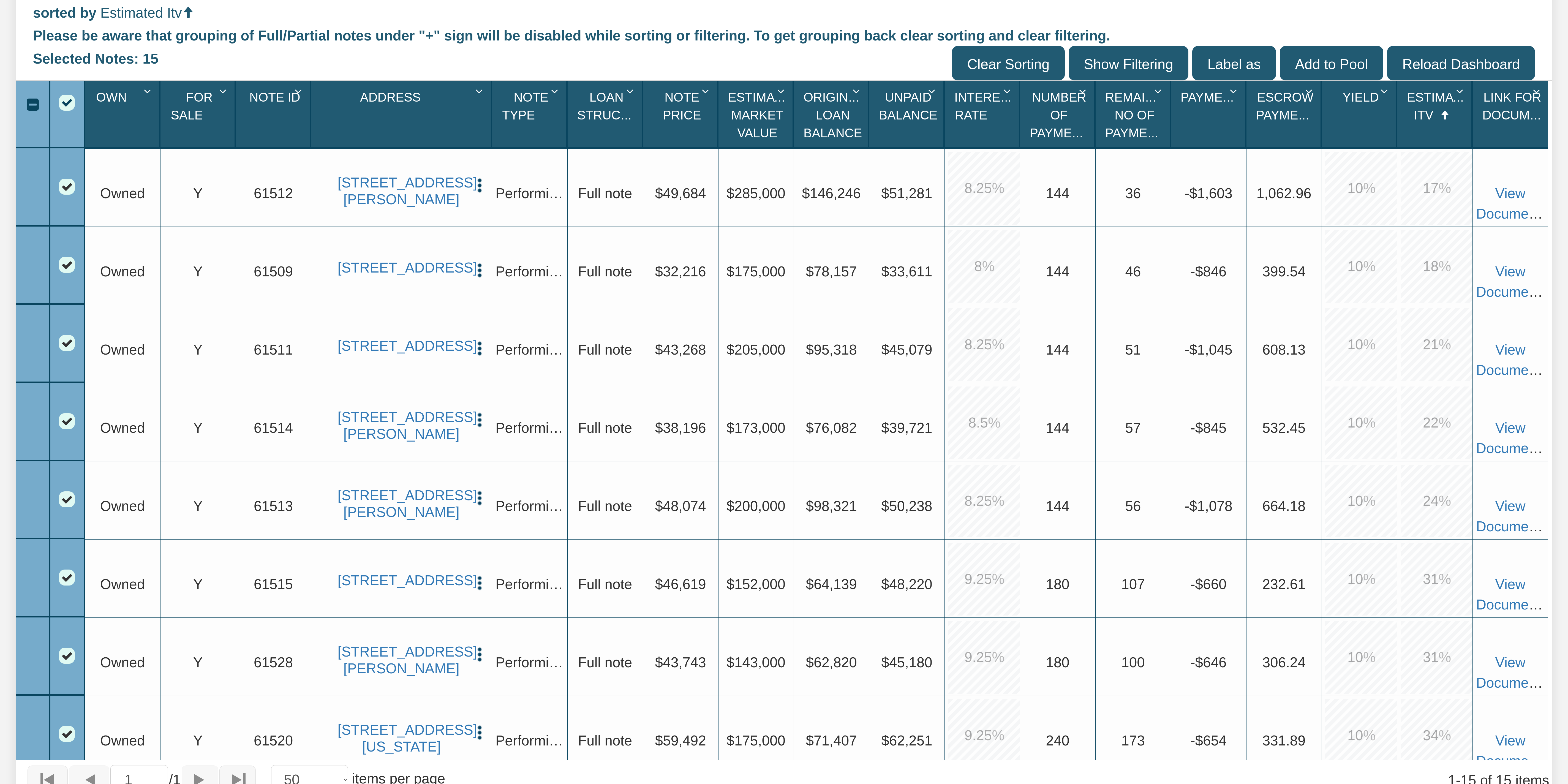
click at [392, 113] on div "Address 1" at bounding box center [403, 113] width 175 height 63
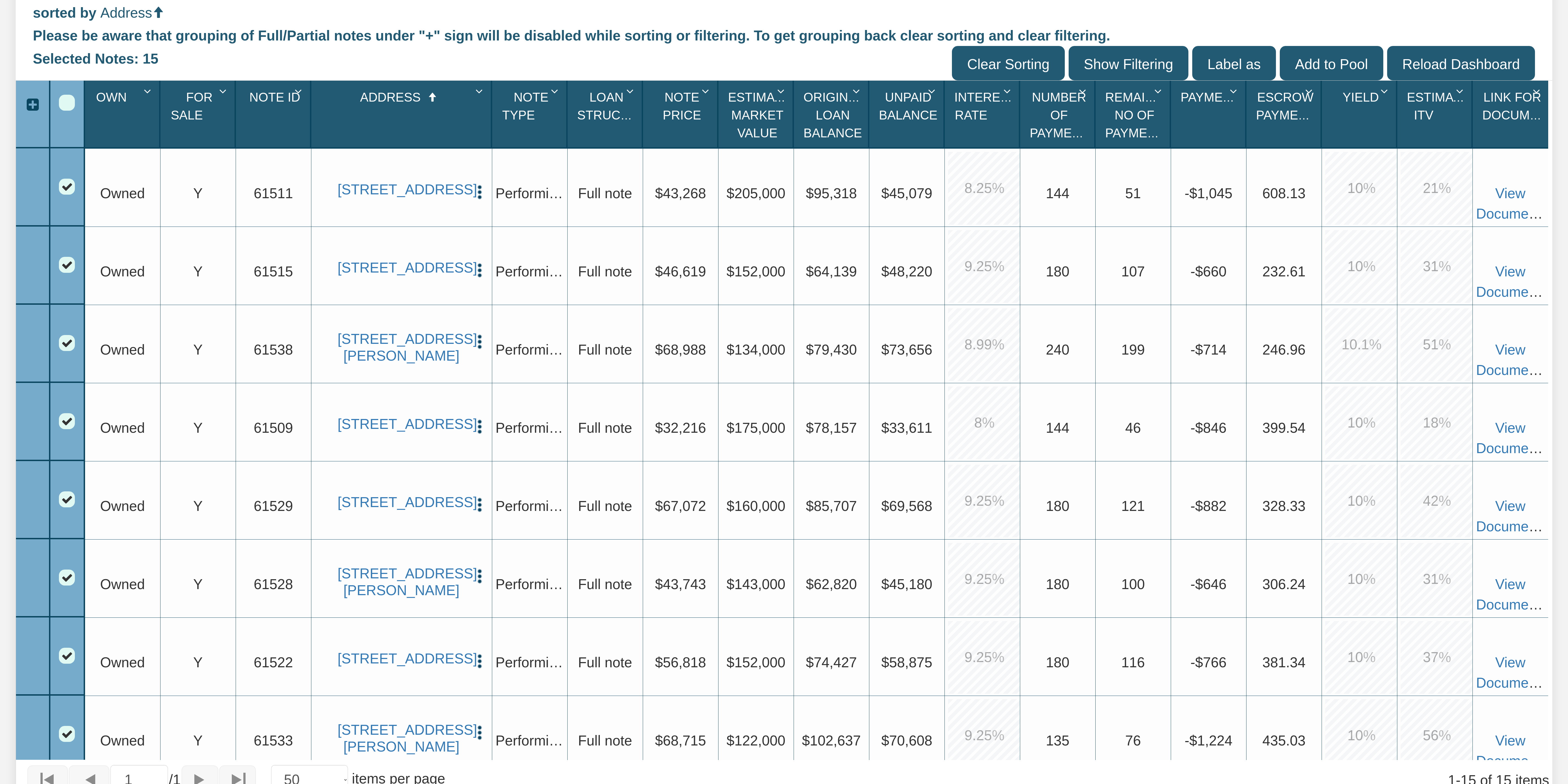
click at [392, 113] on div "Address 1" at bounding box center [403, 113] width 175 height 63
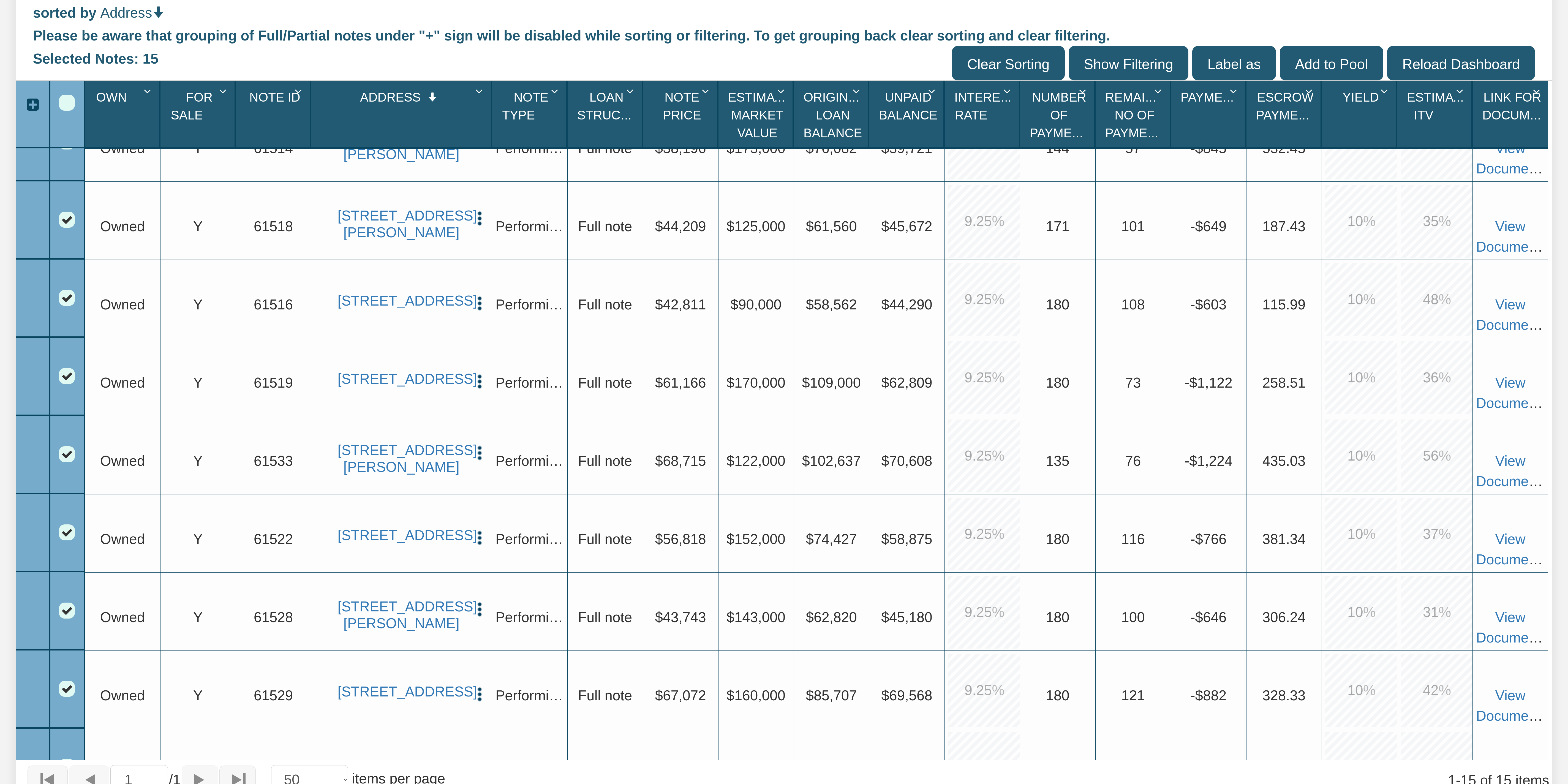
scroll to position [294, 0]
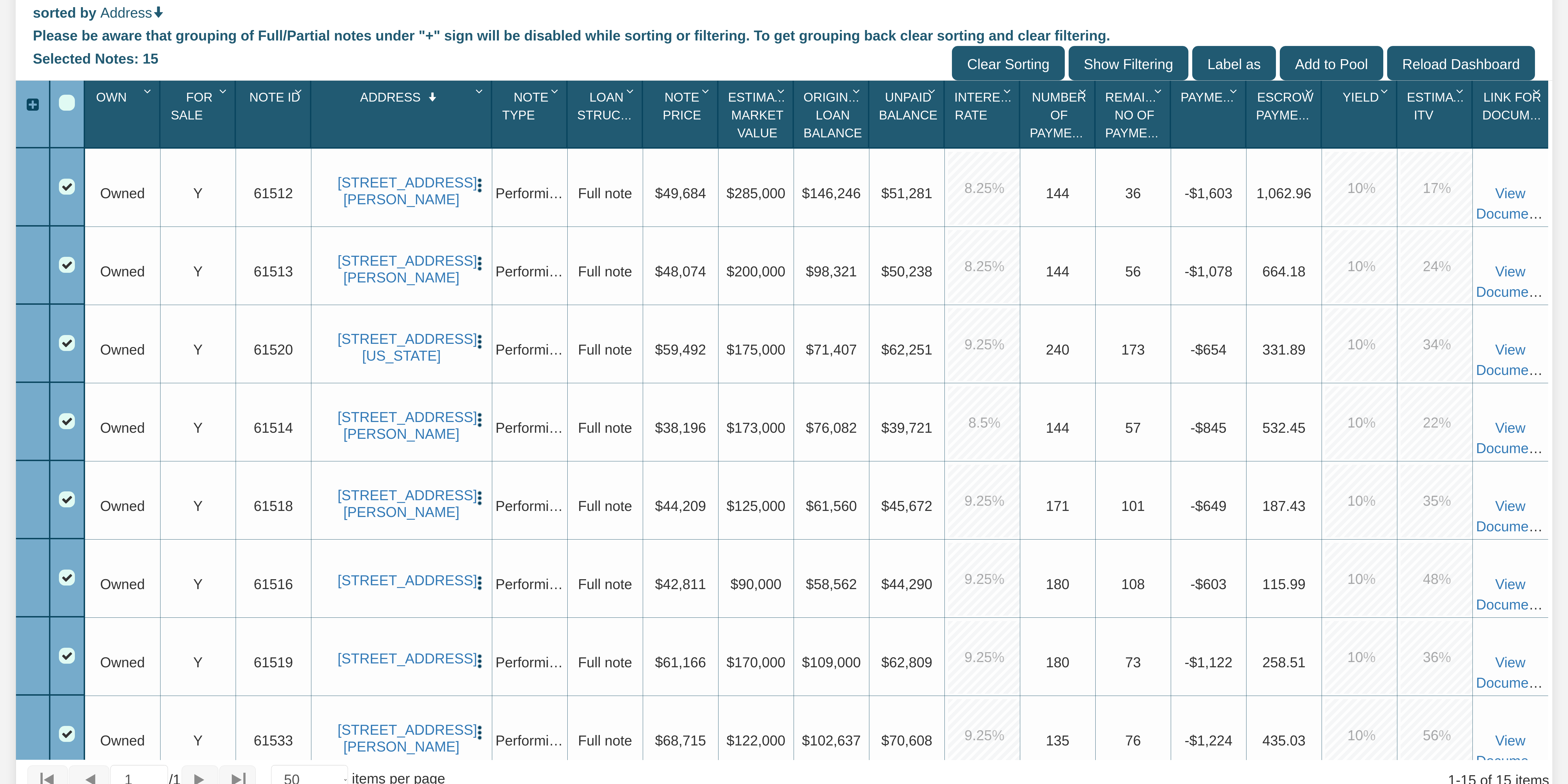
click at [392, 107] on span "Escrow Payment" at bounding box center [1285, 107] width 59 height 32
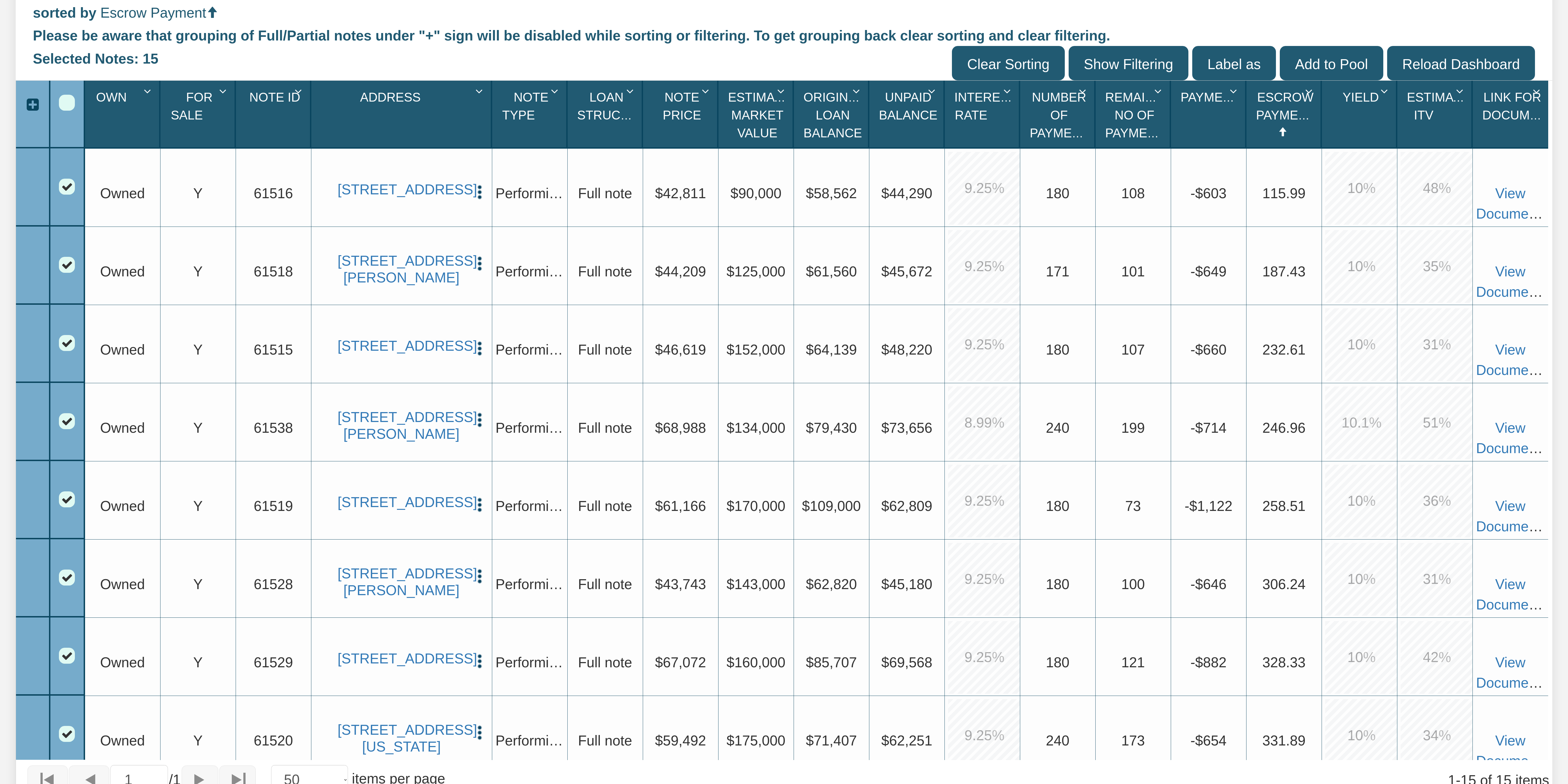
click at [392, 109] on span "Escrow Payment" at bounding box center [1285, 107] width 59 height 32
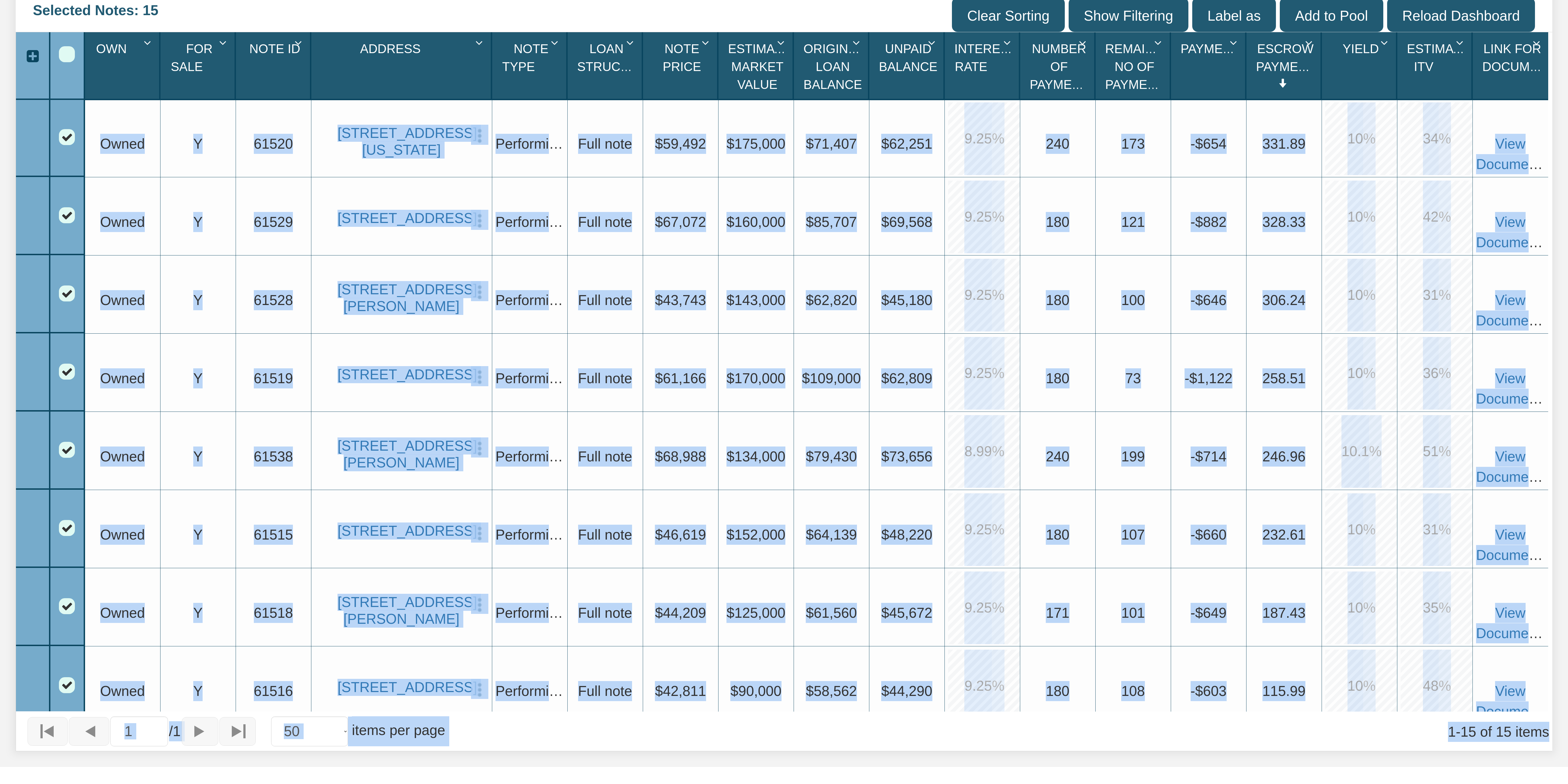
scroll to position [562, 0]
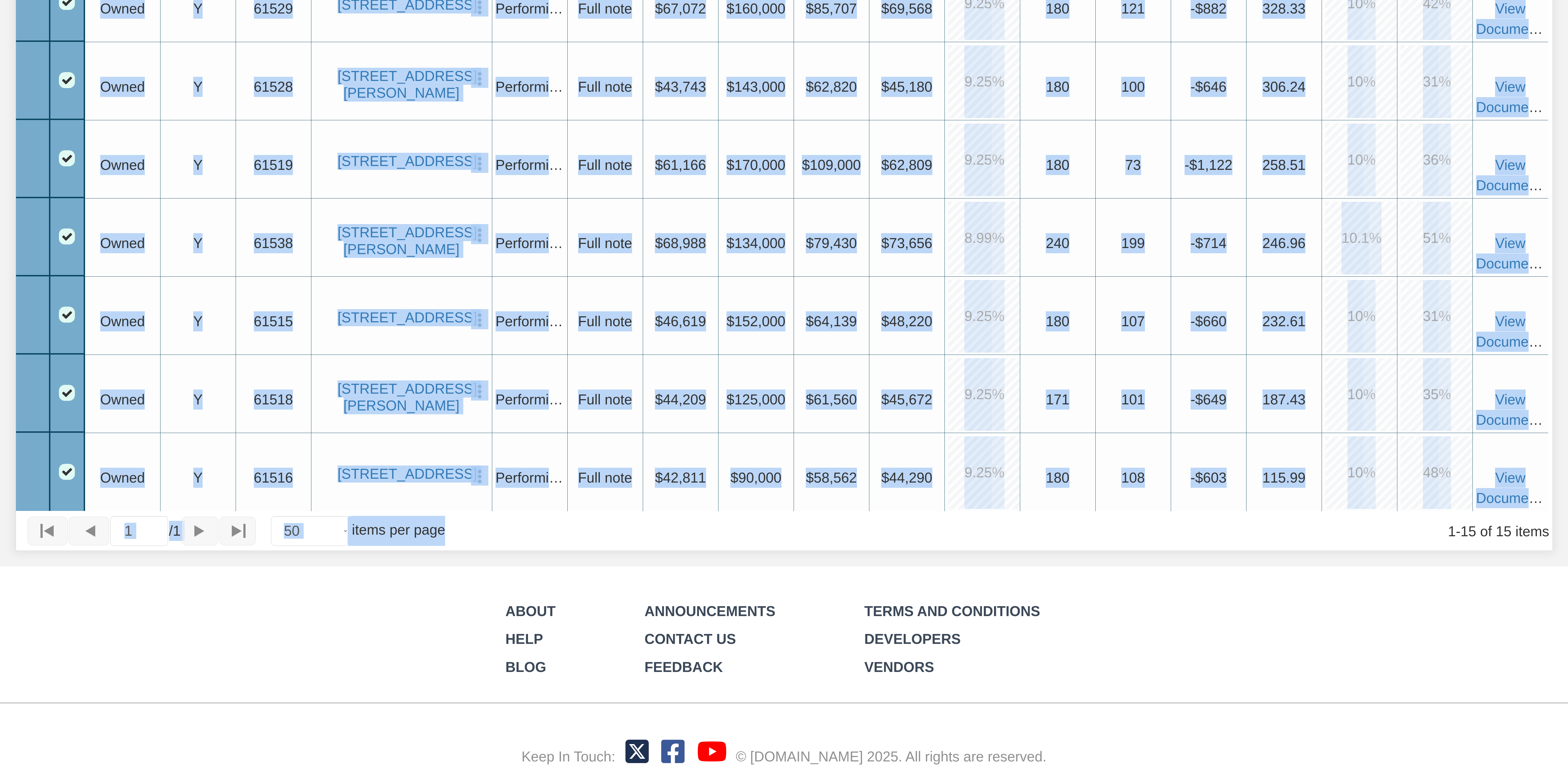
drag, startPoint x: 99, startPoint y: 136, endPoint x: 1265, endPoint y: 475, distance: 1214.3
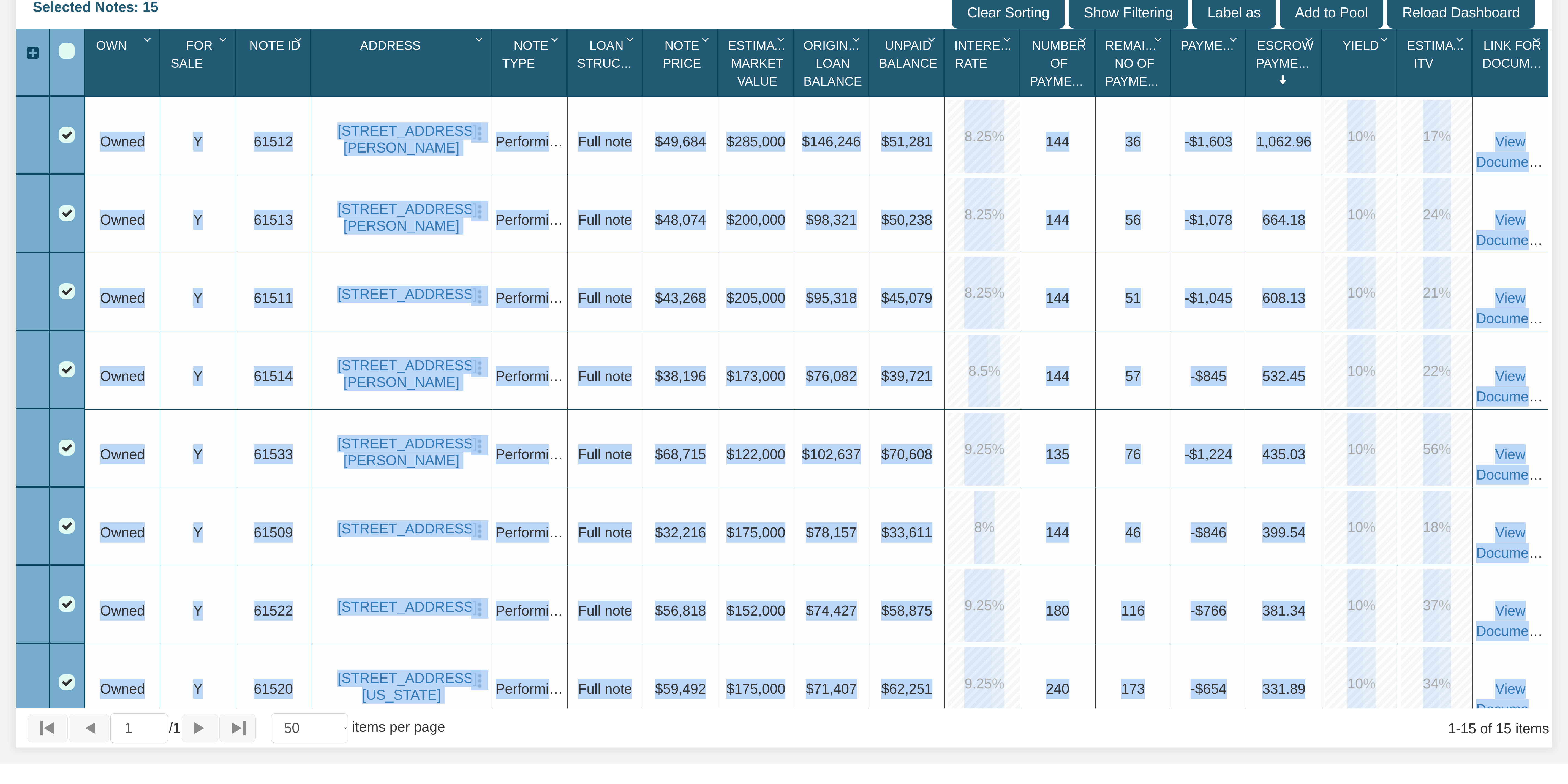
scroll to position [0, 0]
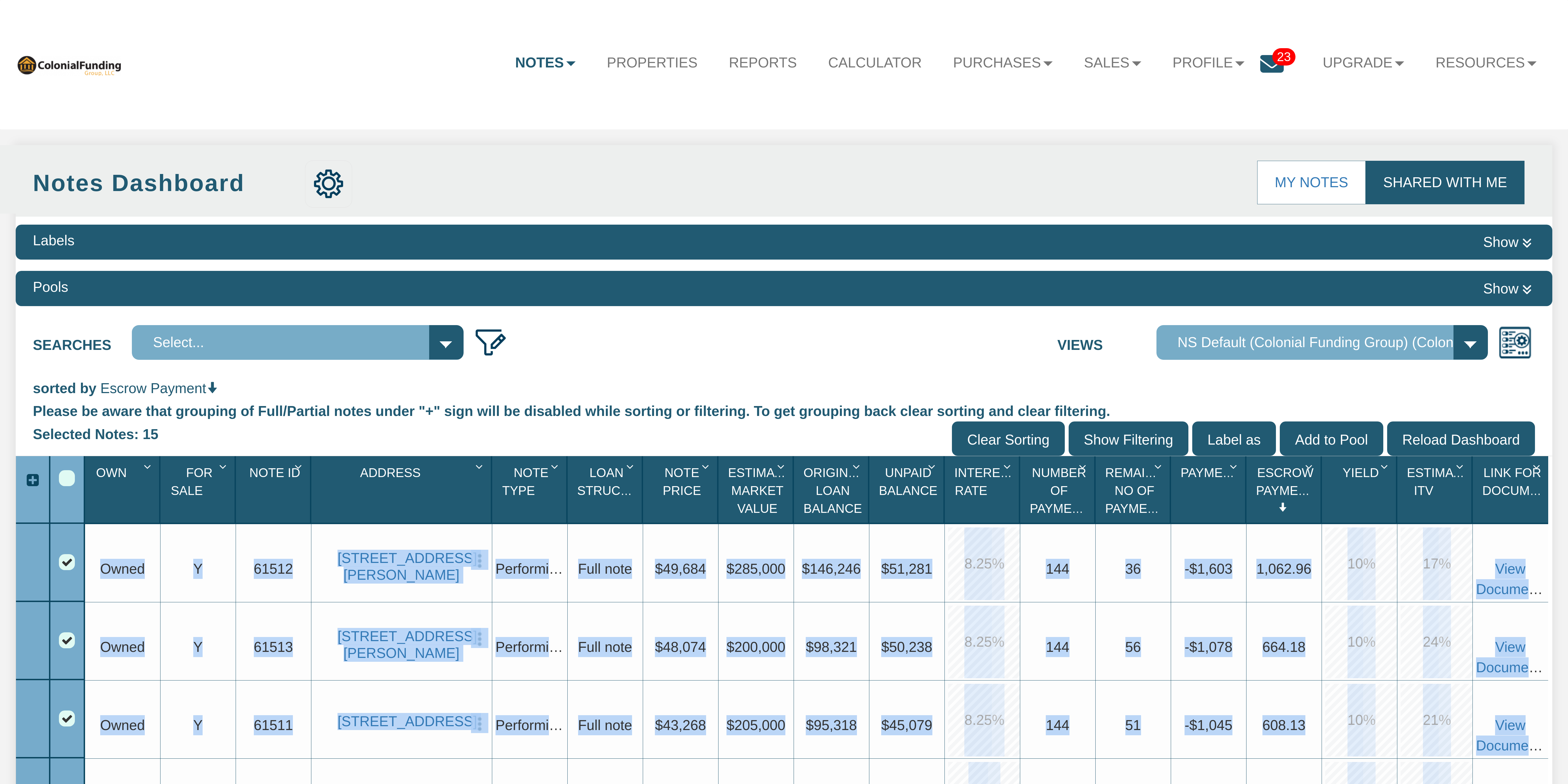
click at [93, 196] on div "Upgrade Owned" at bounding box center [123, 563] width 76 height 78
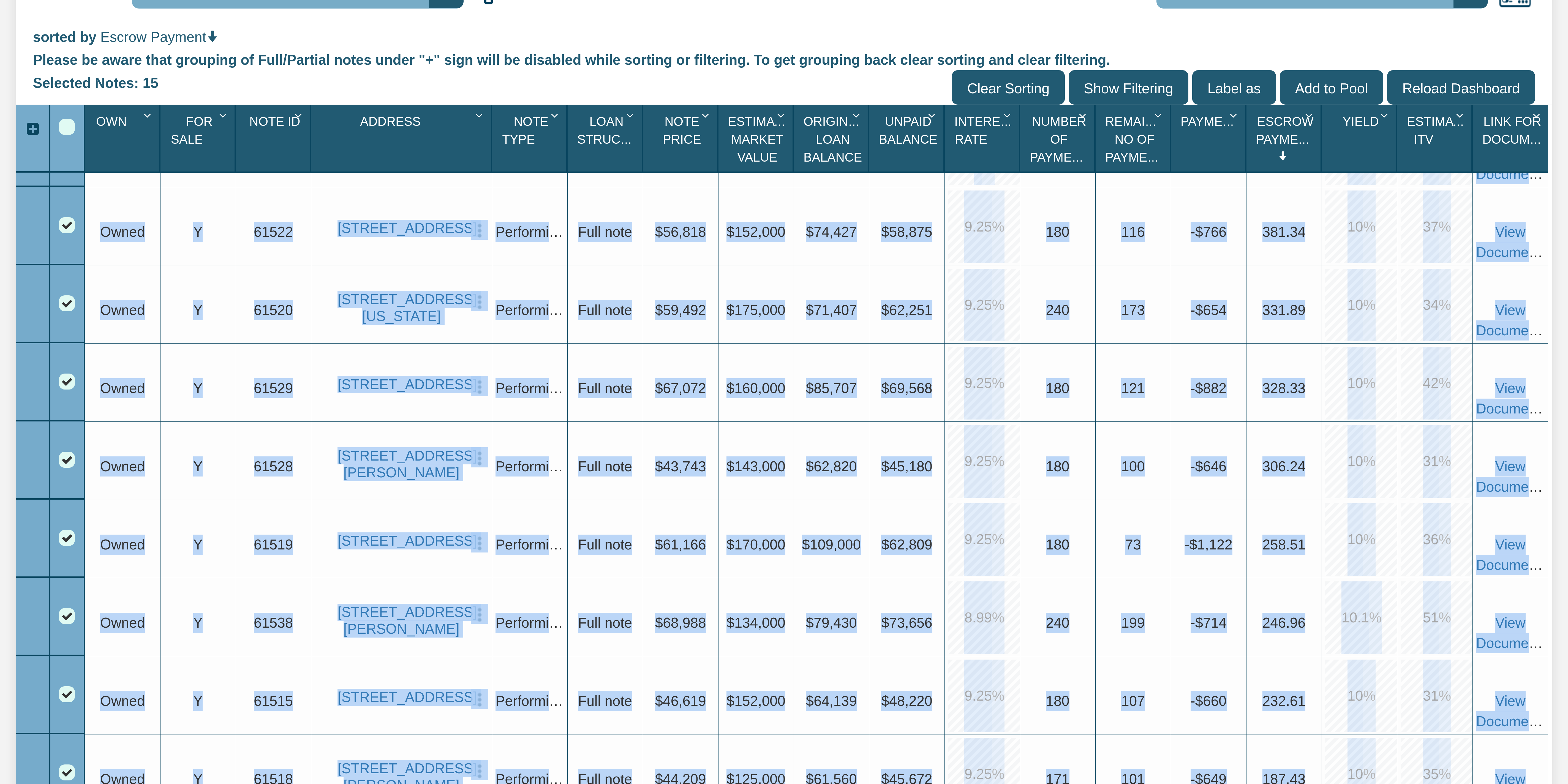
scroll to position [625, 0]
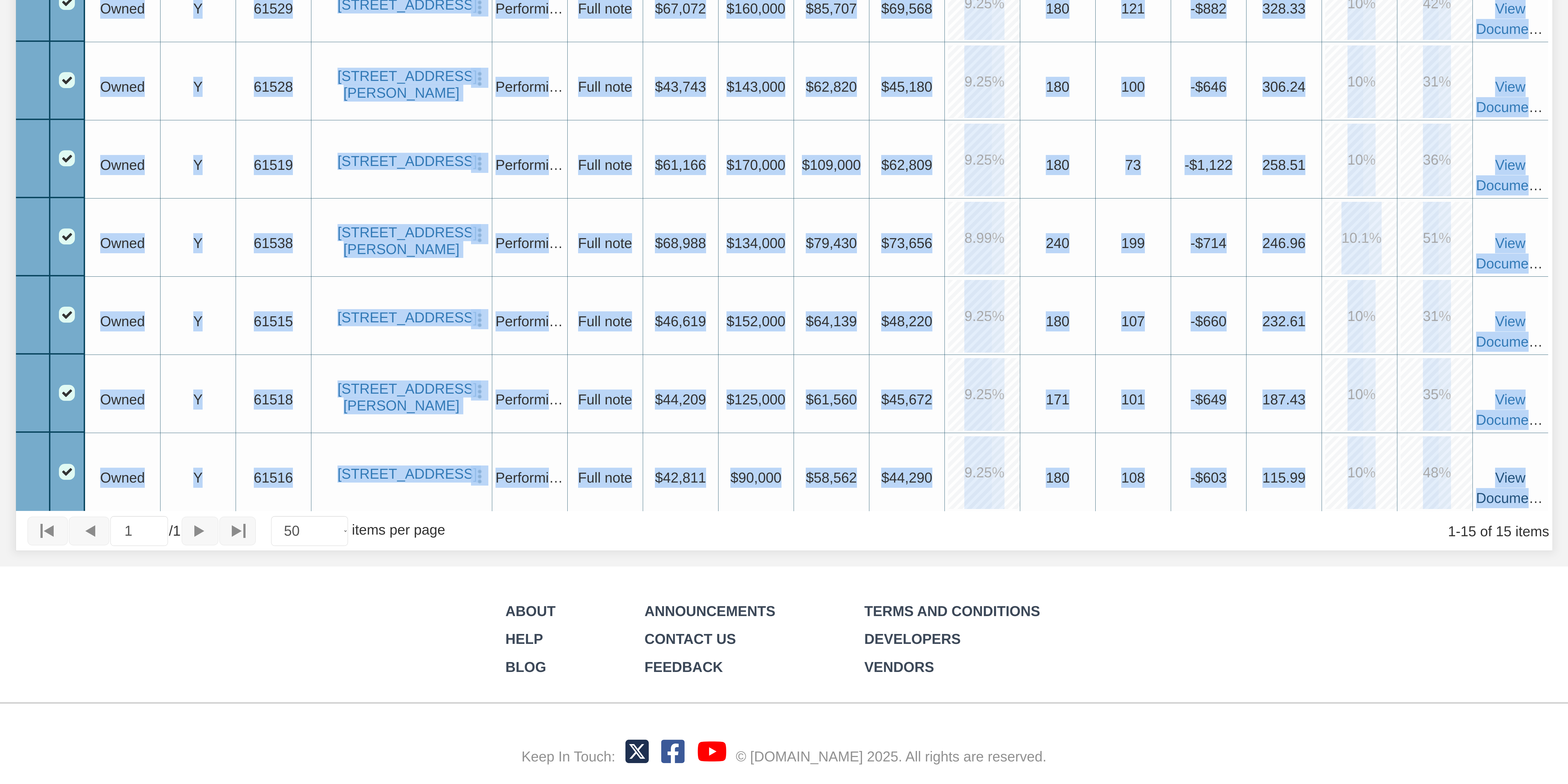
drag, startPoint x: 95, startPoint y: 562, endPoint x: 1544, endPoint y: 491, distance: 1450.7
copy div "Owned Upgrade Y Upgrade 61512 [STREET_ADDRESS][PERSON_NAME] View Delete Exit St…"
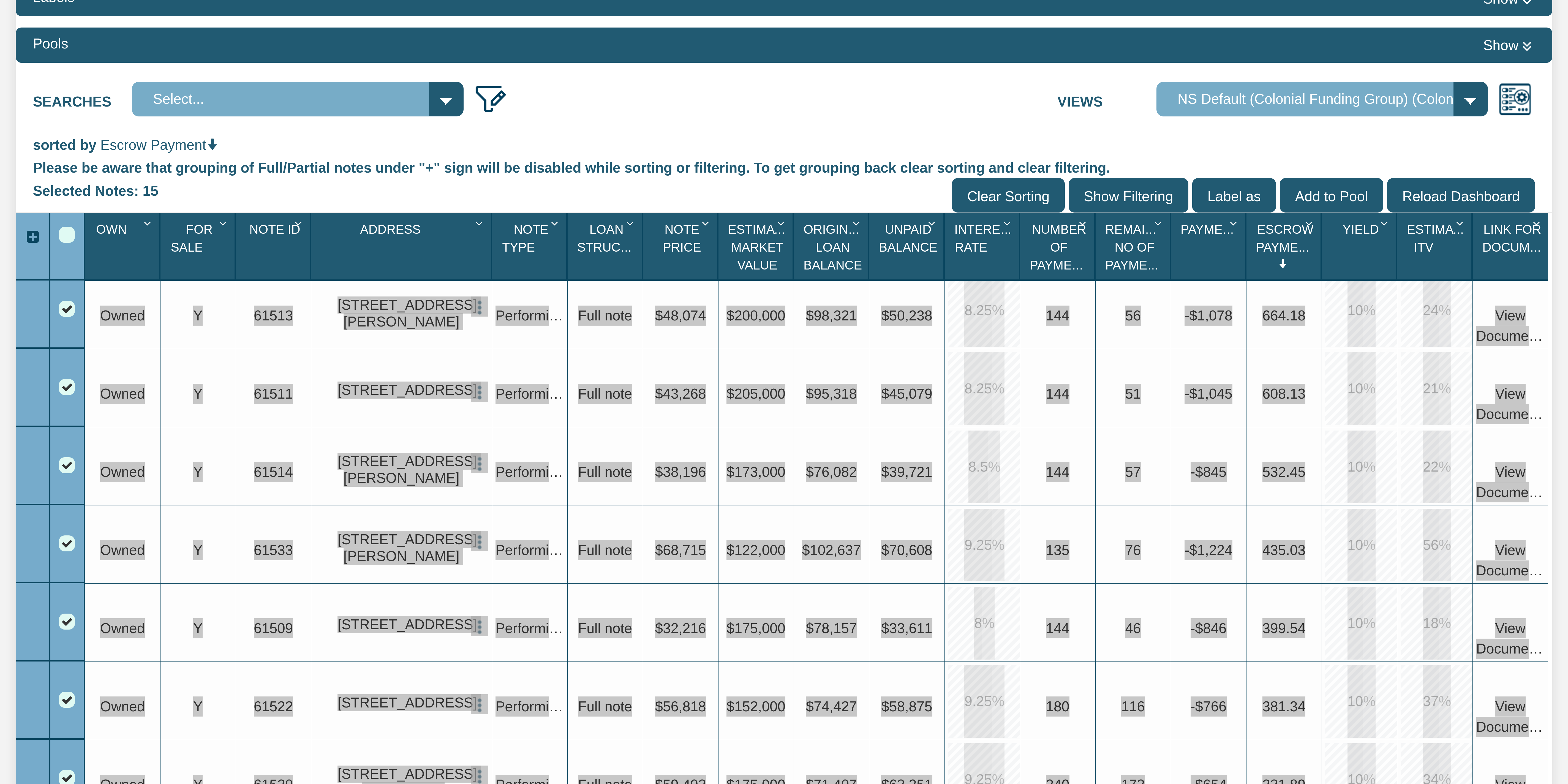
scroll to position [0, 0]
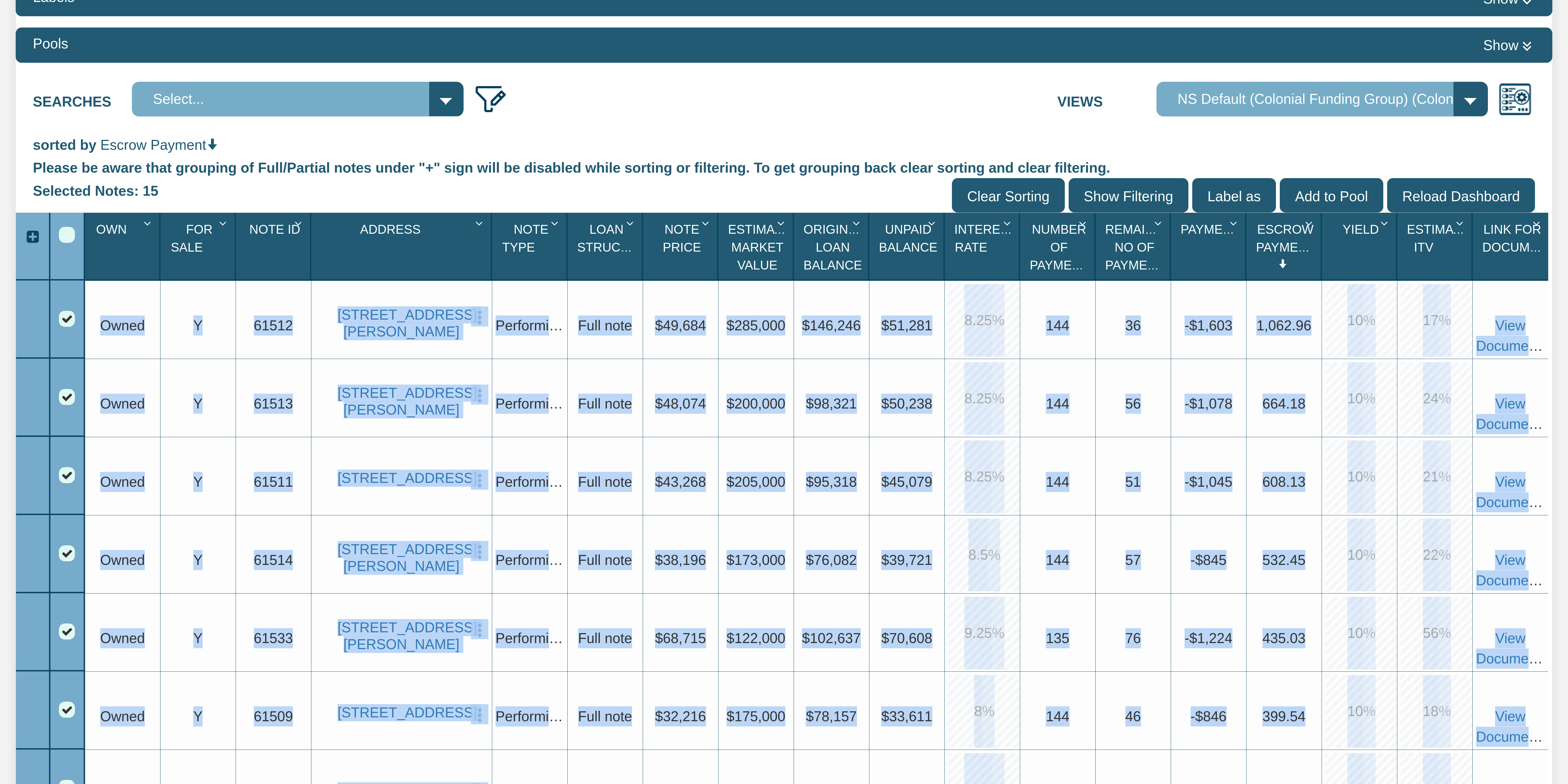
click at [392, 196] on div "Upgrade 664.18" at bounding box center [1285, 398] width 76 height 78
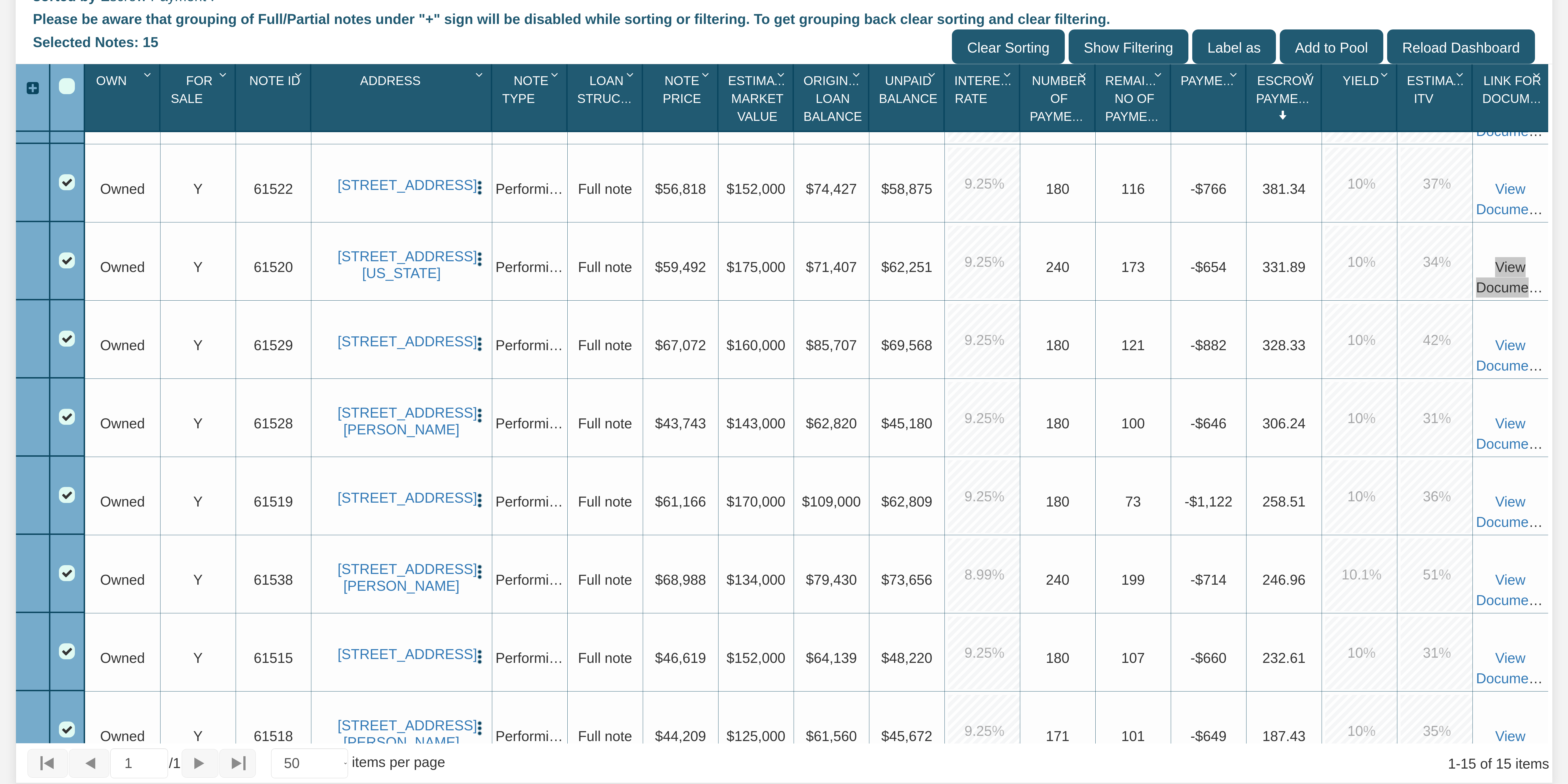
scroll to position [557, 0]
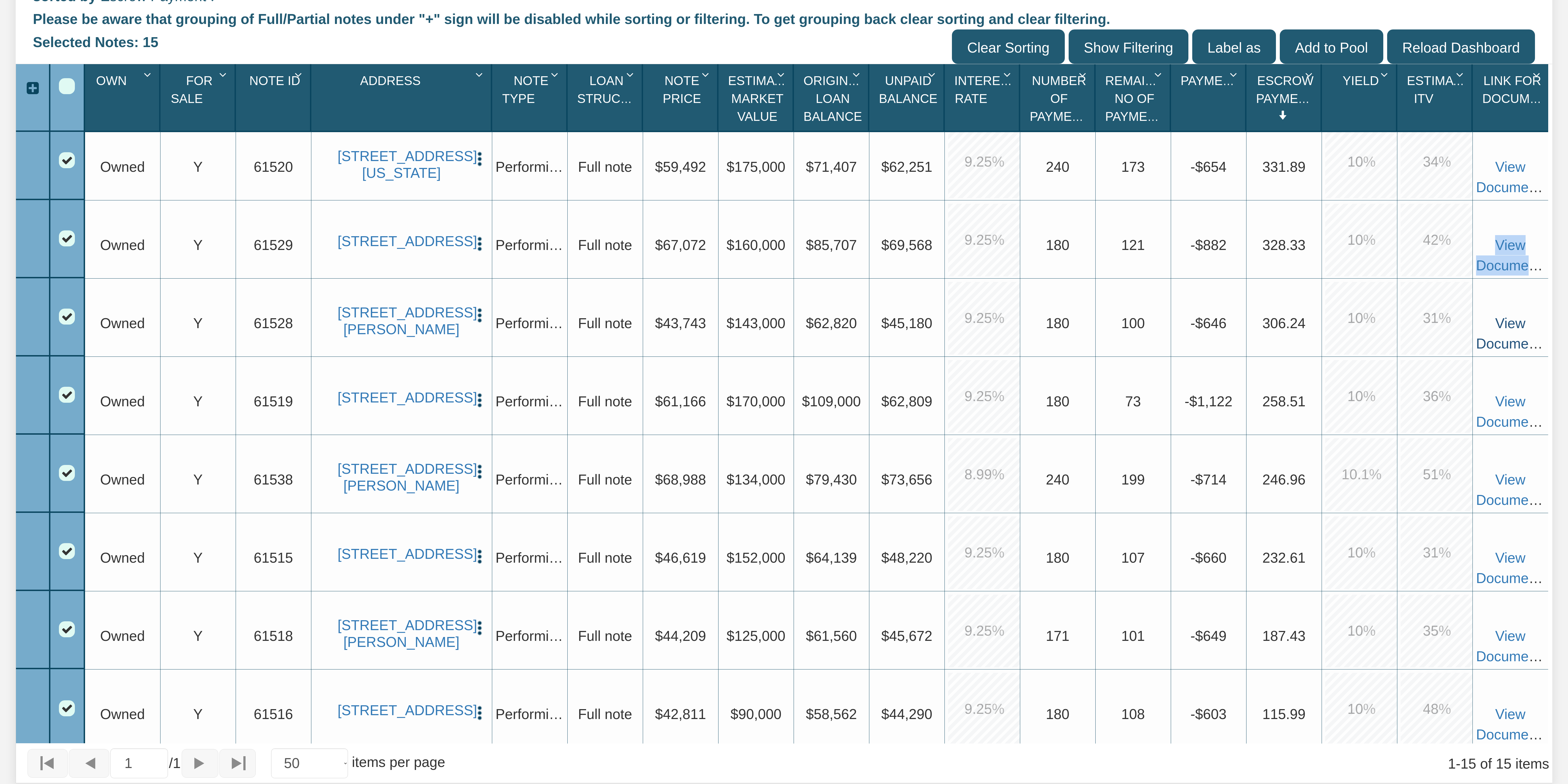
click at [392, 196] on link "View Documents" at bounding box center [1512, 333] width 71 height 36
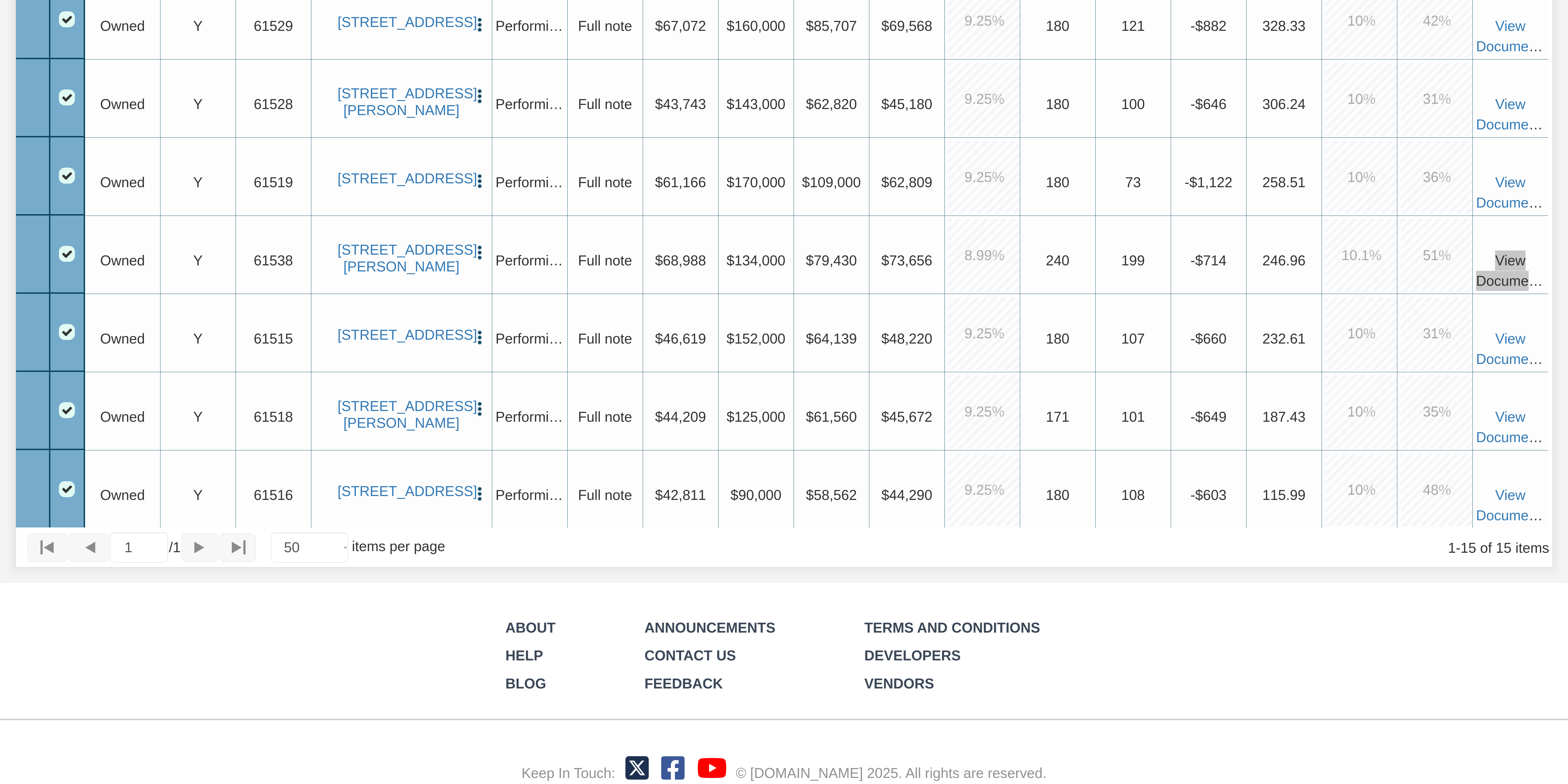
scroll to position [625, 0]
